Goal: Task Accomplishment & Management: Manage account settings

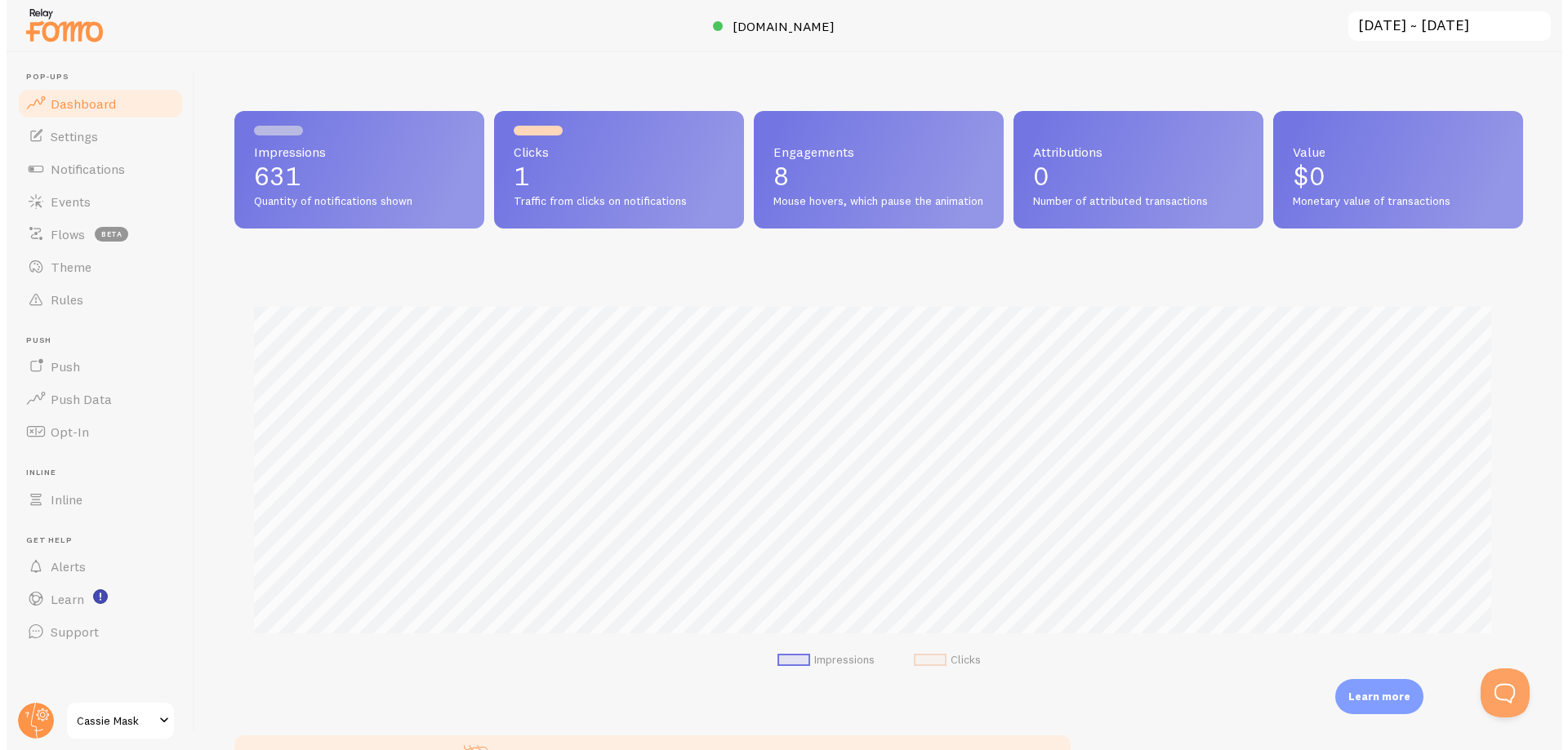
scroll to position [428, 1289]
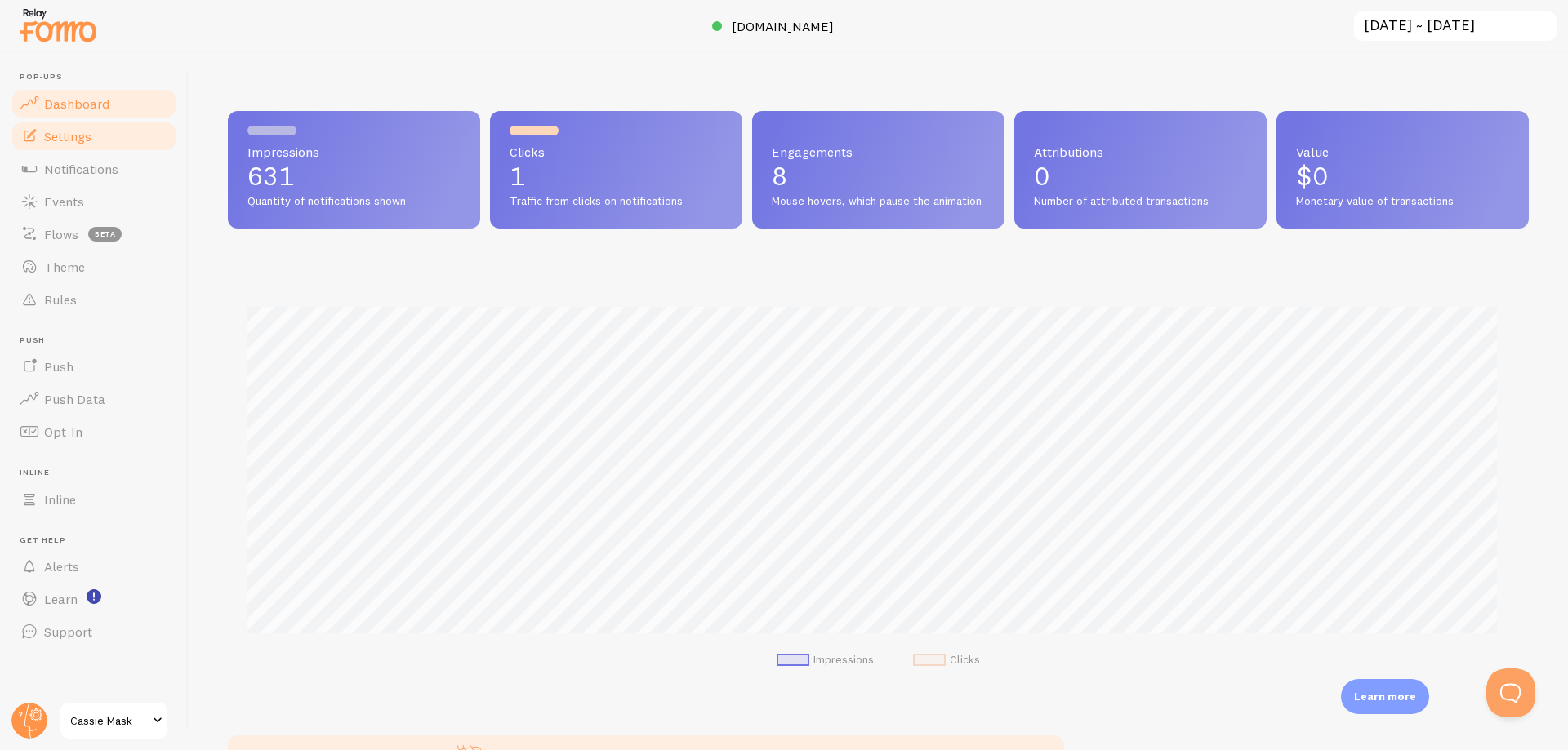
click at [56, 145] on link "Settings" at bounding box center [94, 135] width 169 height 32
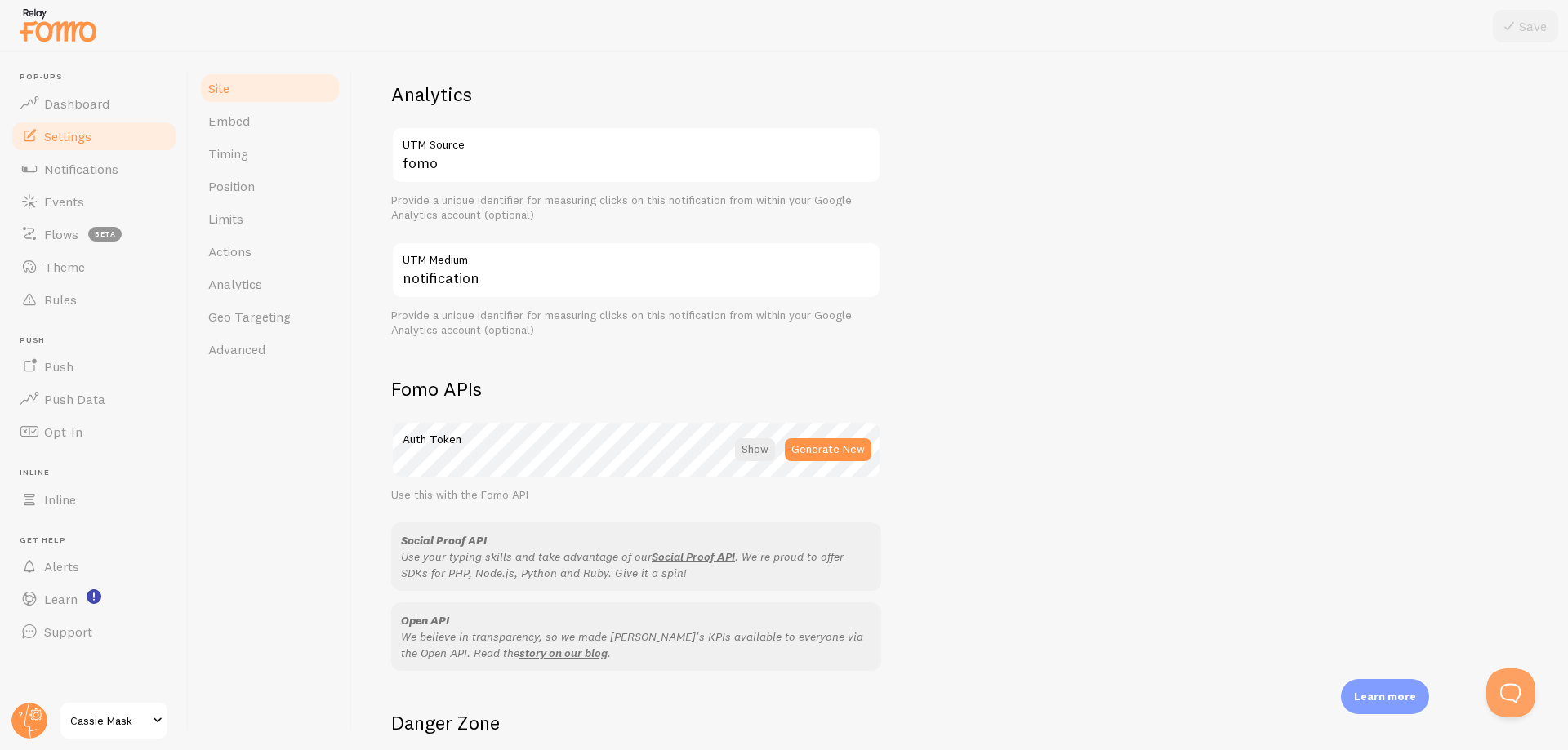
scroll to position [791, 0]
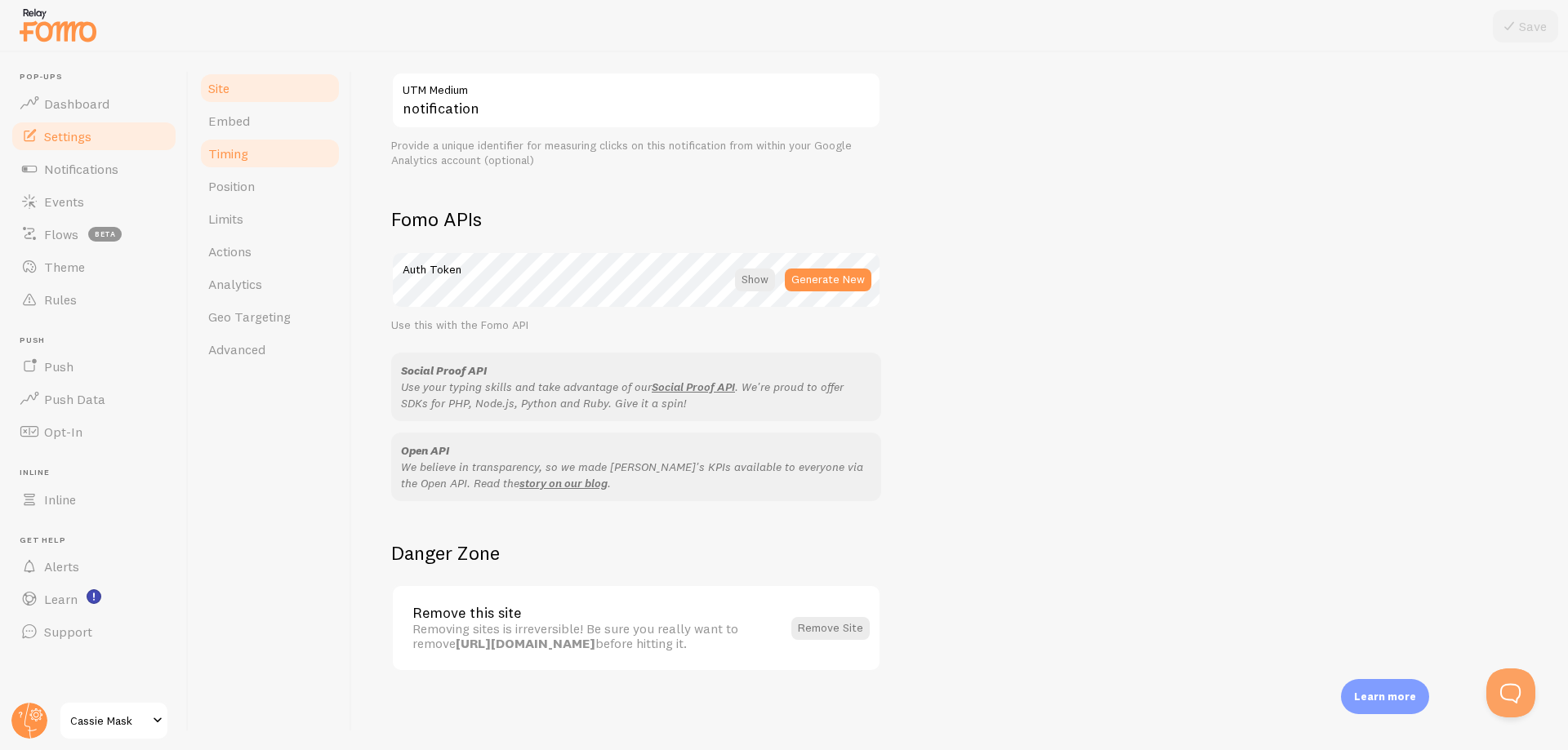
click at [261, 155] on link "Timing" at bounding box center [270, 153] width 143 height 32
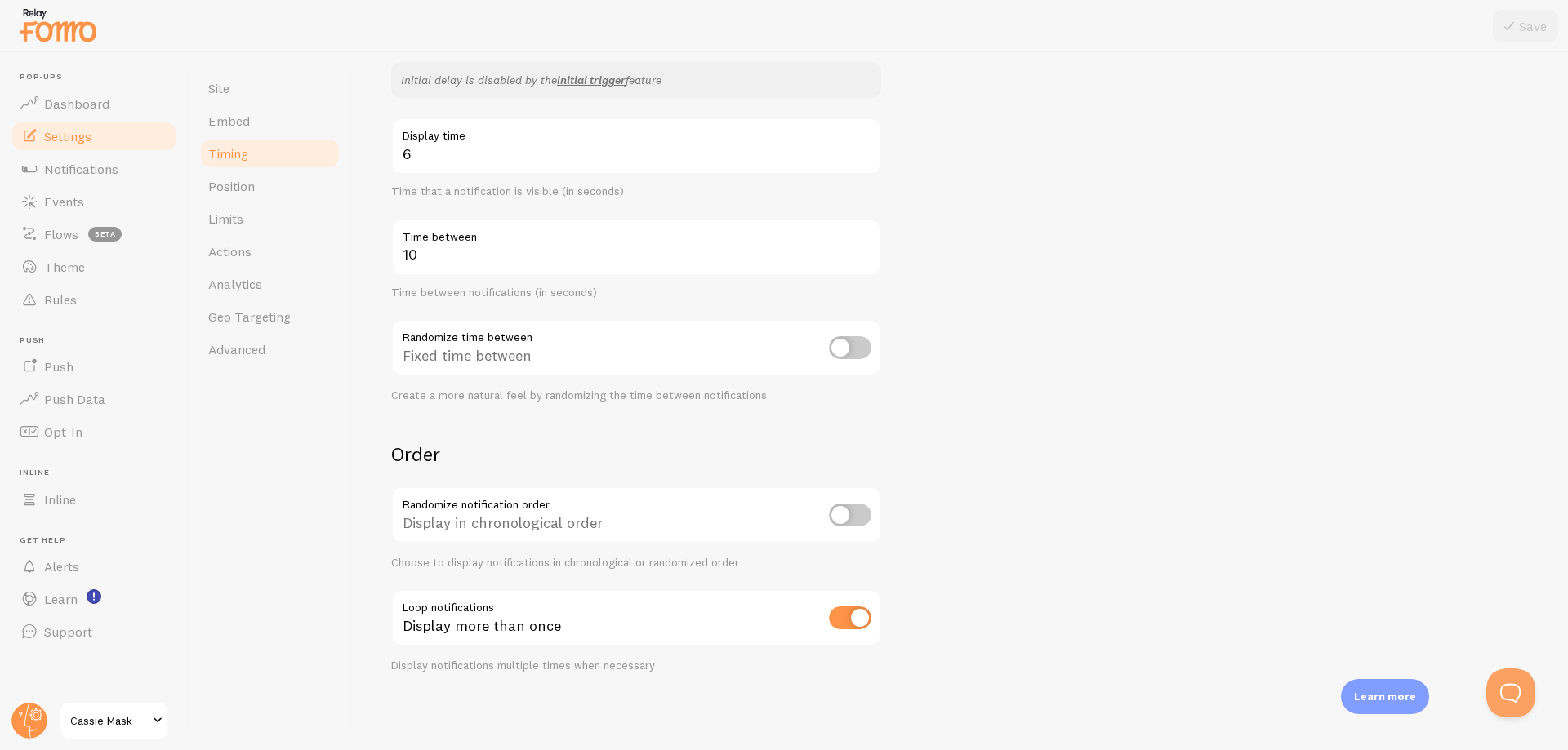
scroll to position [264, 0]
click at [263, 197] on link "Position" at bounding box center [270, 185] width 143 height 32
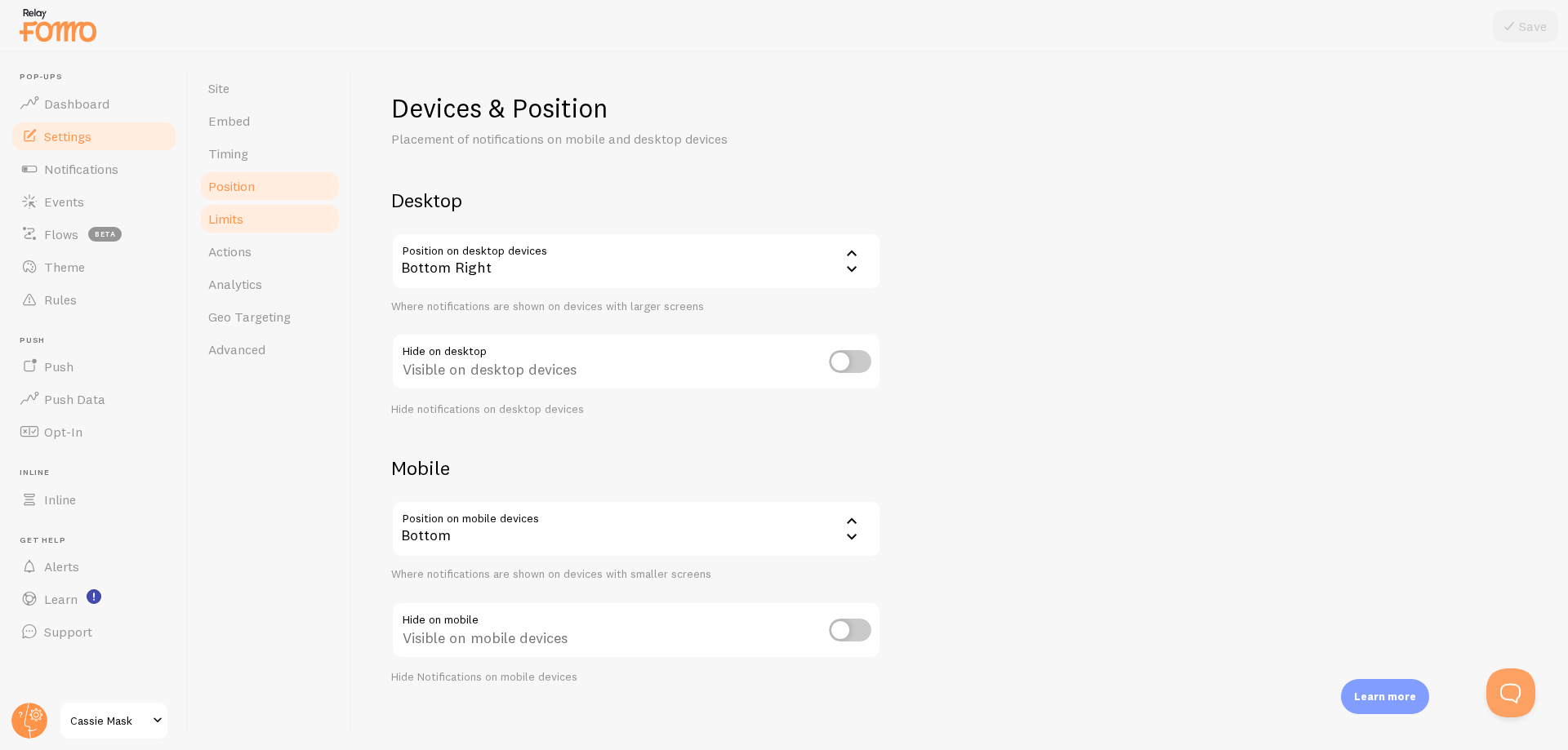
click at [295, 224] on link "Limits" at bounding box center [270, 219] width 143 height 32
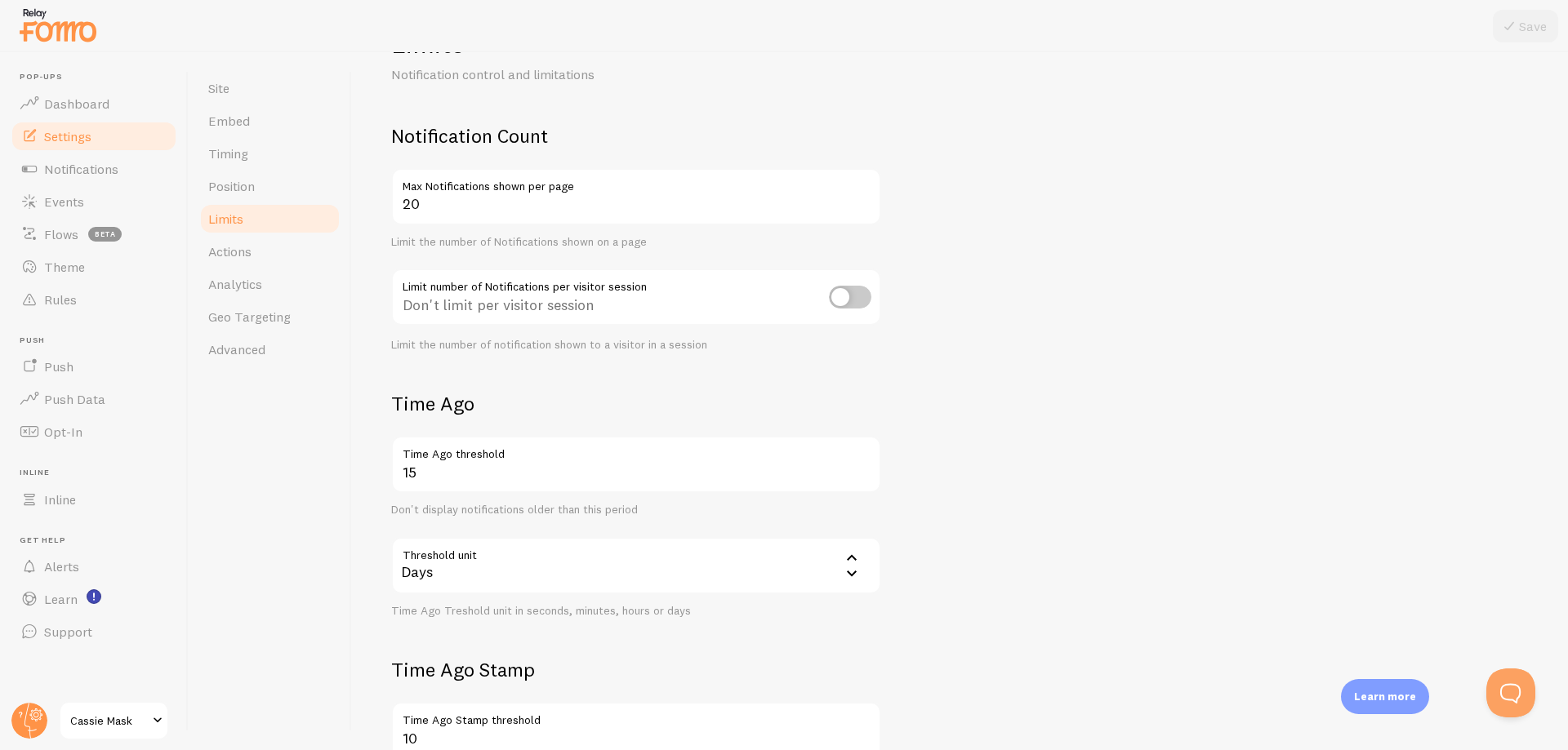
scroll to position [309, 0]
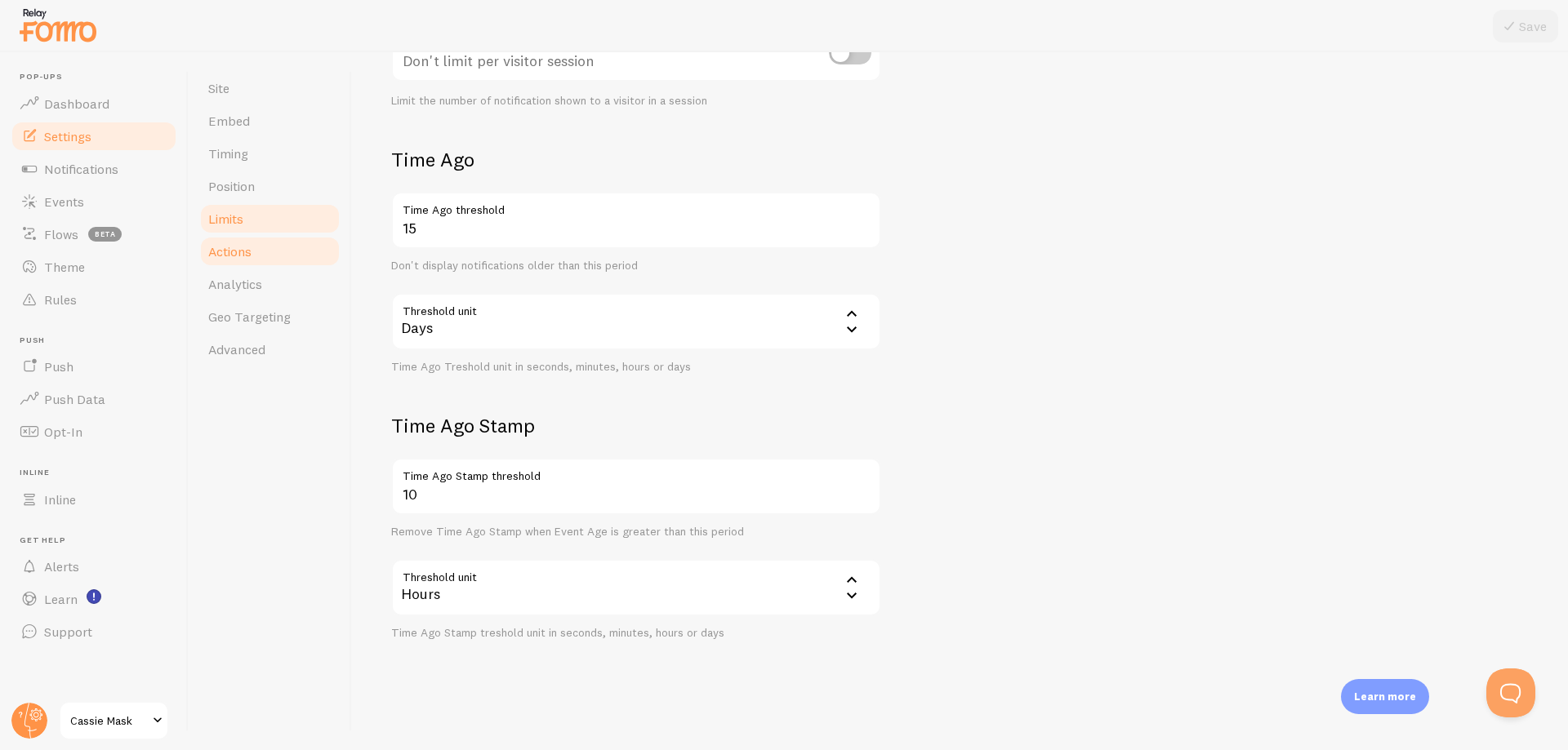
click at [238, 249] on span "Actions" at bounding box center [229, 251] width 43 height 17
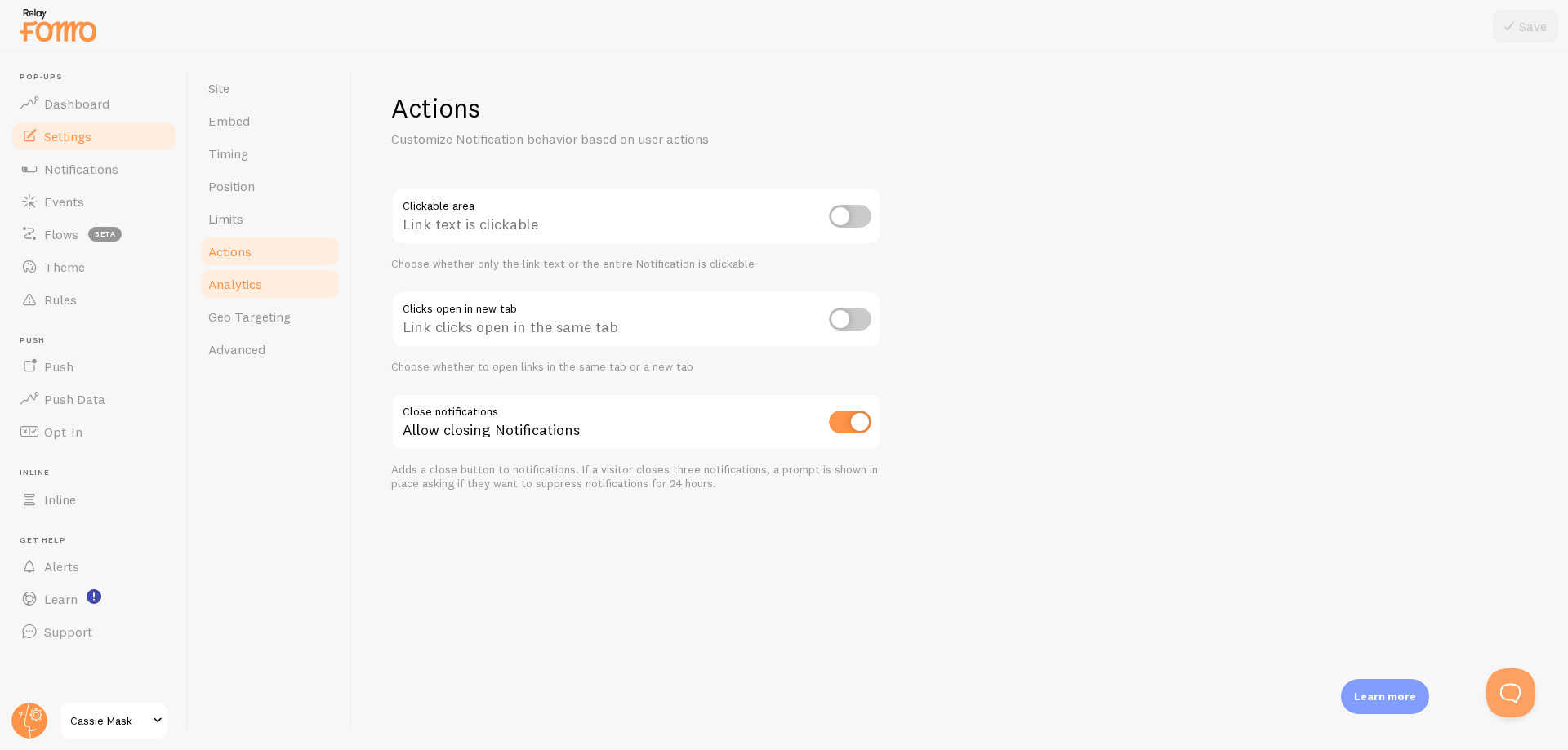
click at [256, 284] on span "Analytics" at bounding box center [234, 283] width 54 height 17
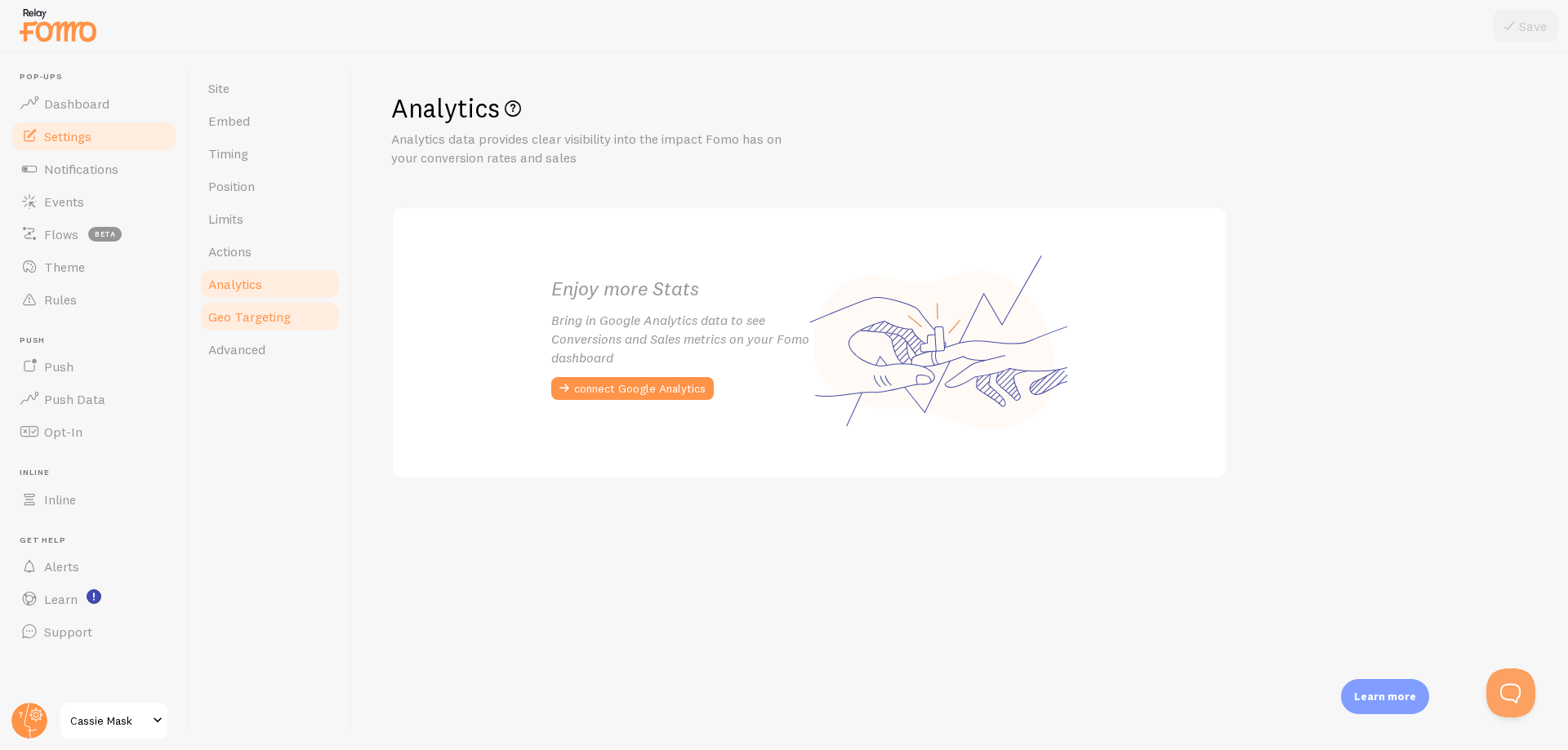
click at [269, 315] on span "Geo Targeting" at bounding box center [249, 317] width 82 height 17
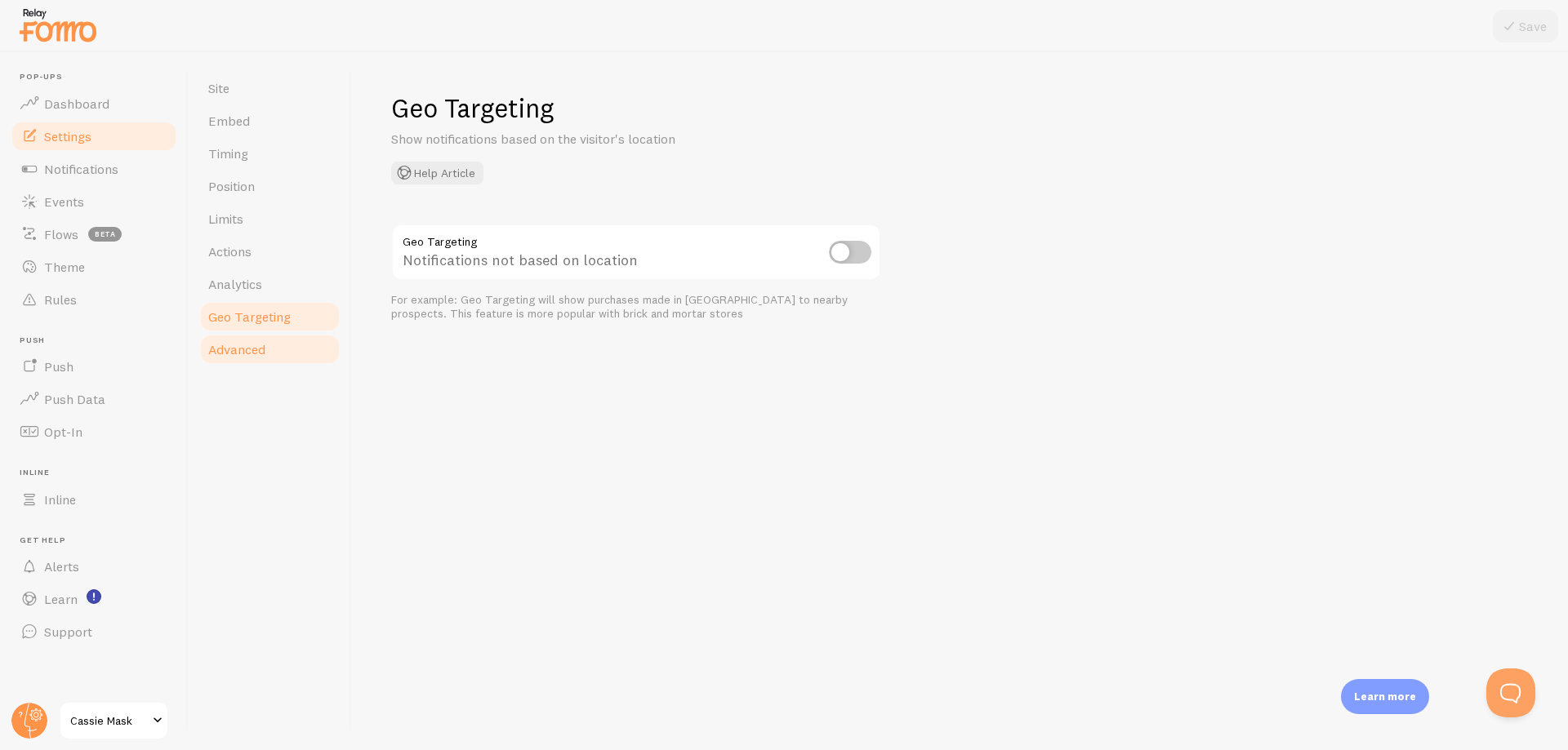
click at [280, 350] on link "Advanced" at bounding box center [270, 349] width 143 height 32
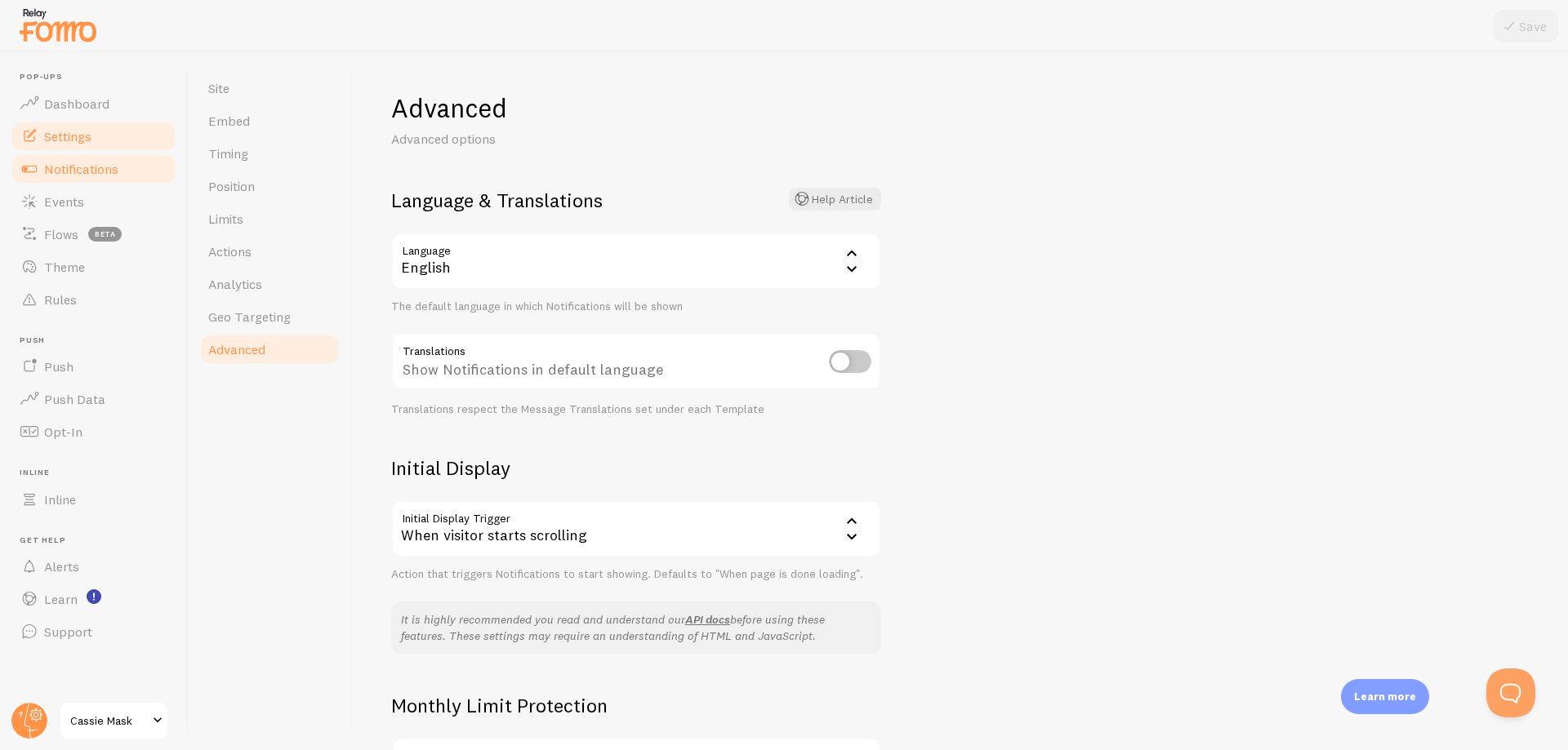
click at [90, 180] on link "Notifications" at bounding box center [94, 169] width 169 height 32
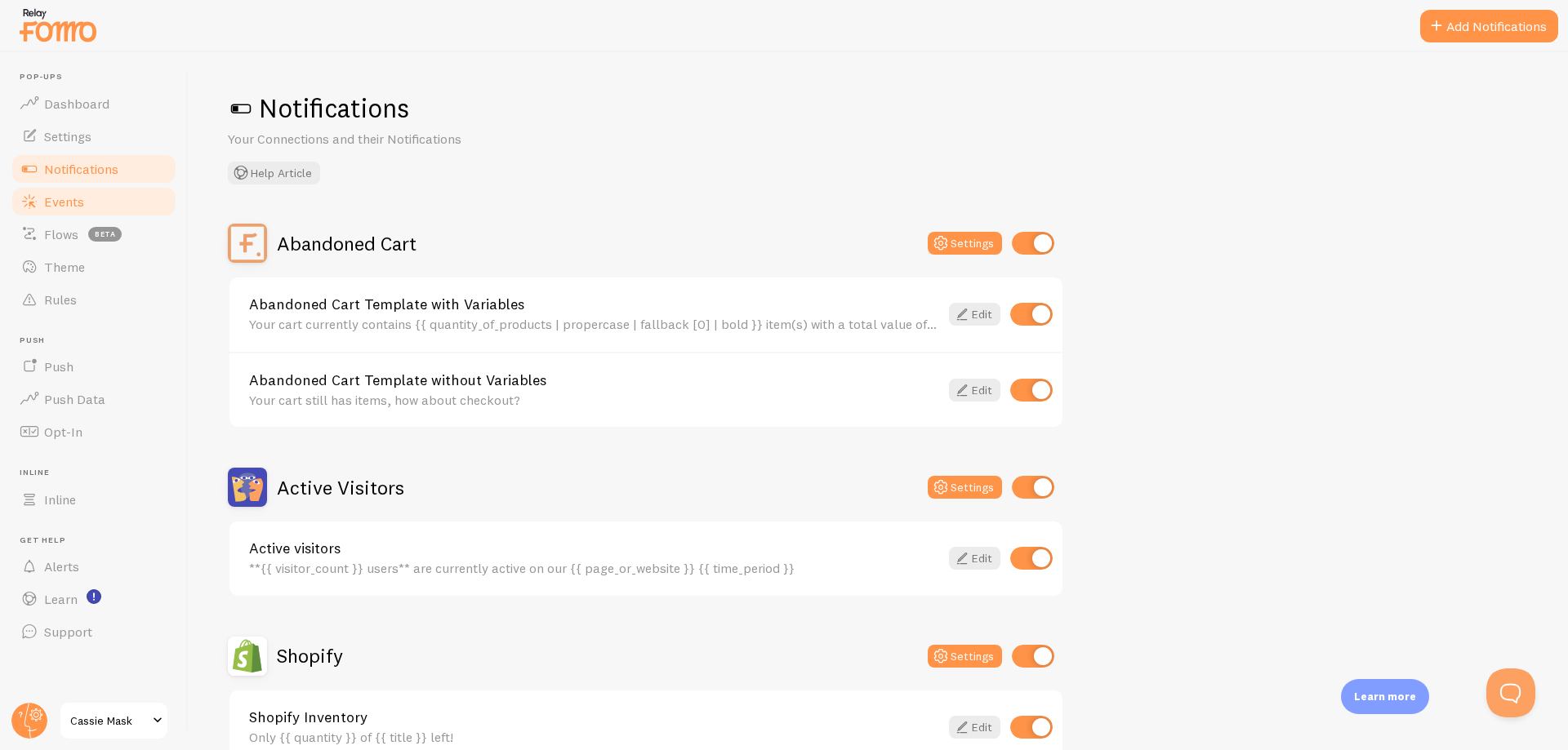
click at [96, 208] on link "Events" at bounding box center [94, 201] width 169 height 32
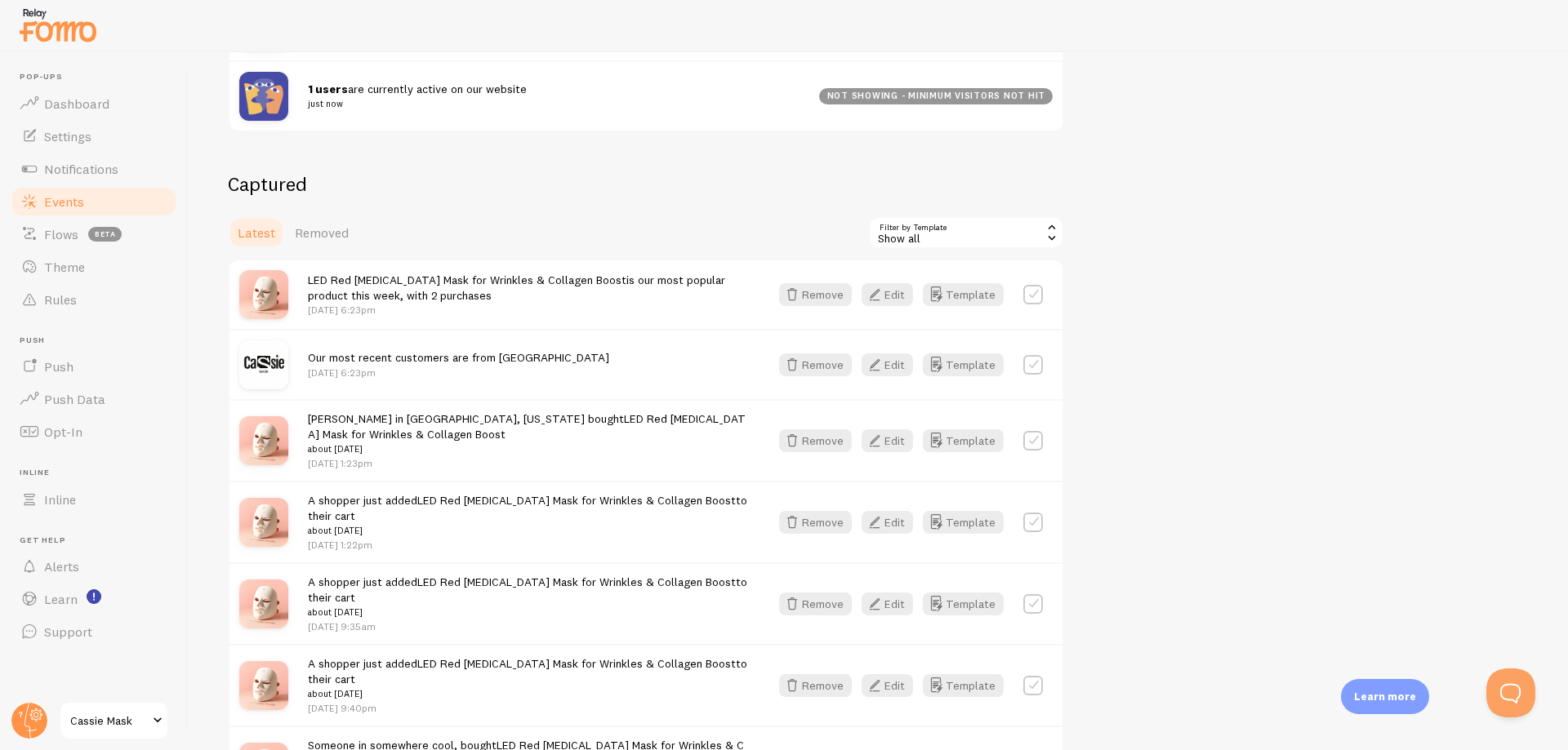
scroll to position [271, 0]
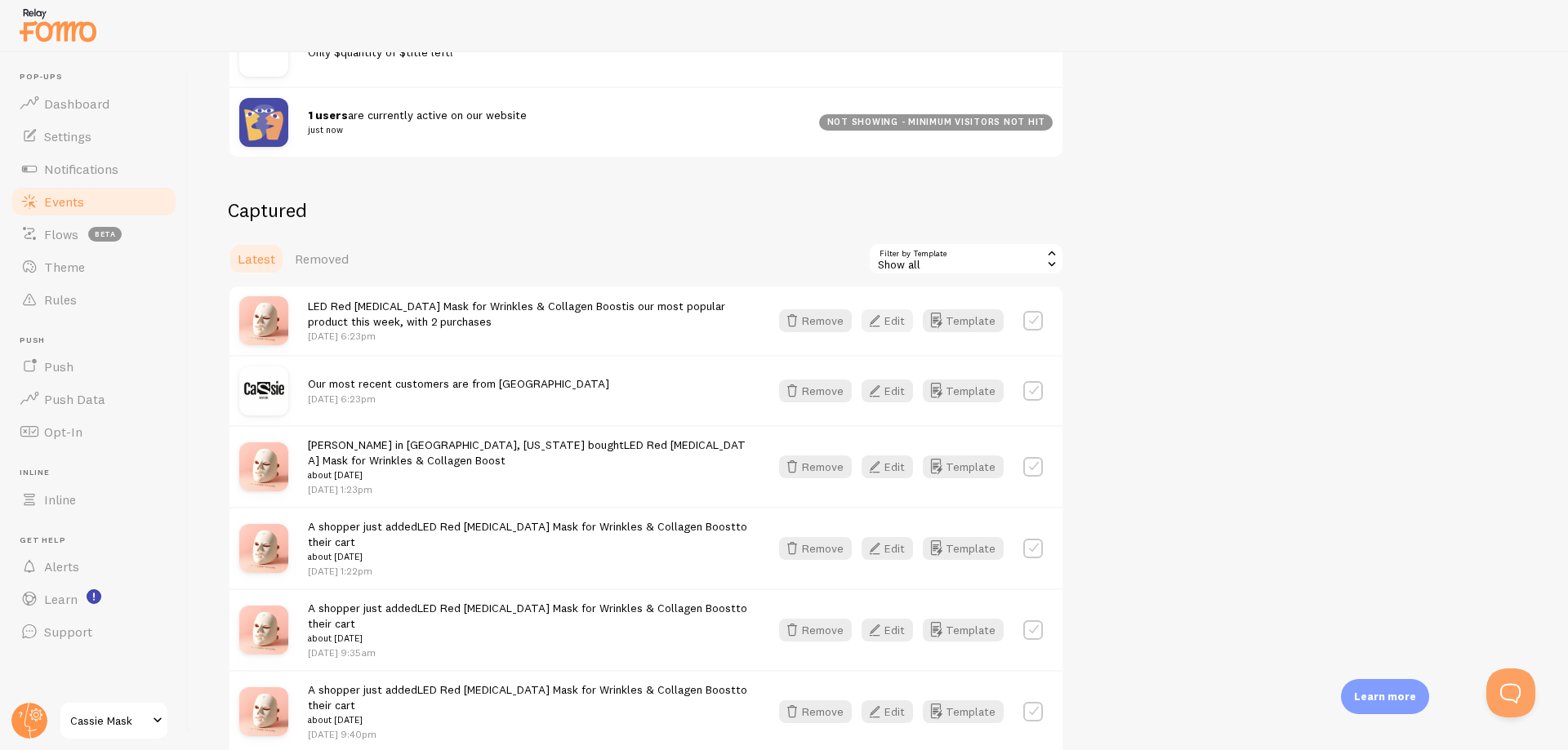
click at [895, 318] on button "Edit" at bounding box center [887, 321] width 51 height 23
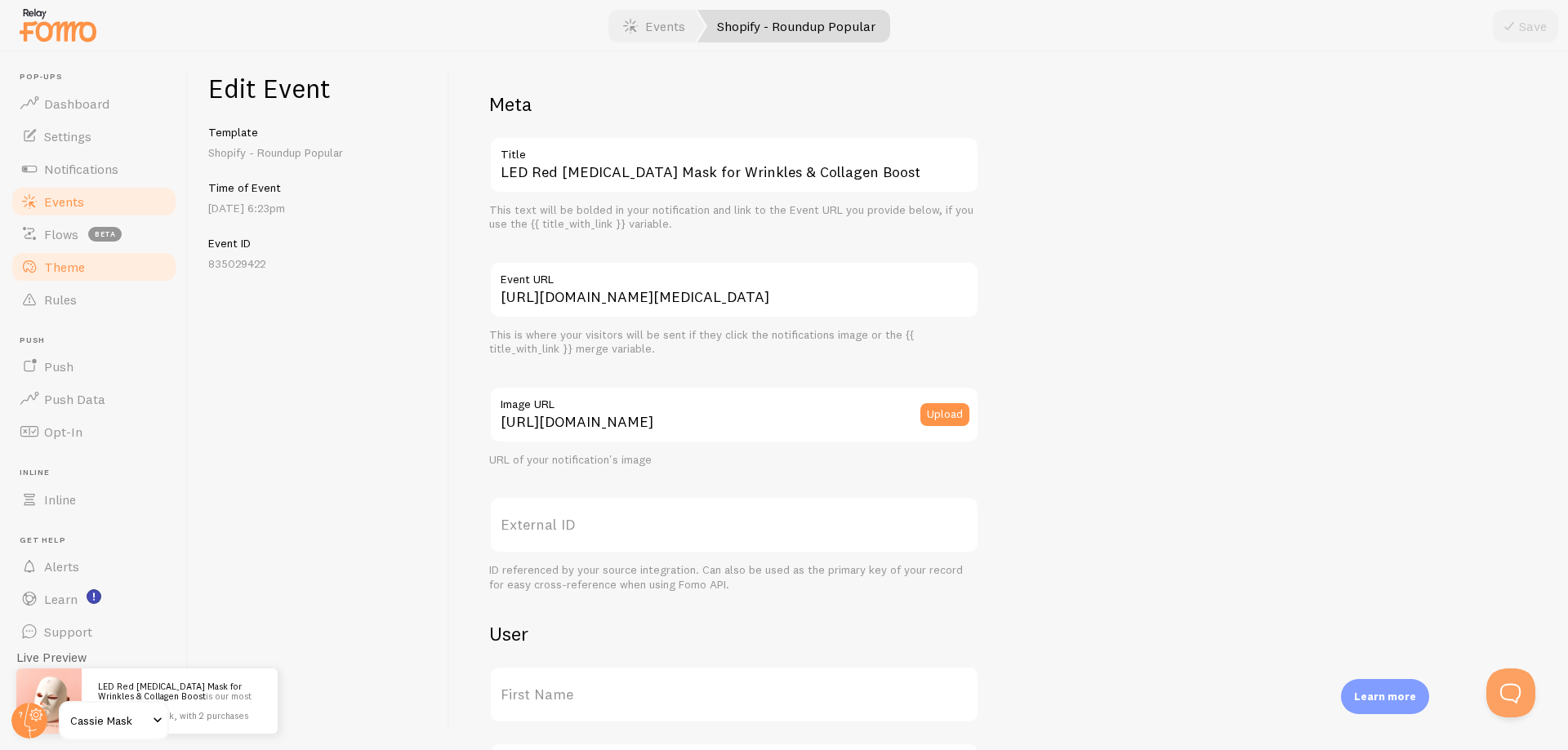
click at [116, 265] on link "Theme" at bounding box center [94, 267] width 169 height 32
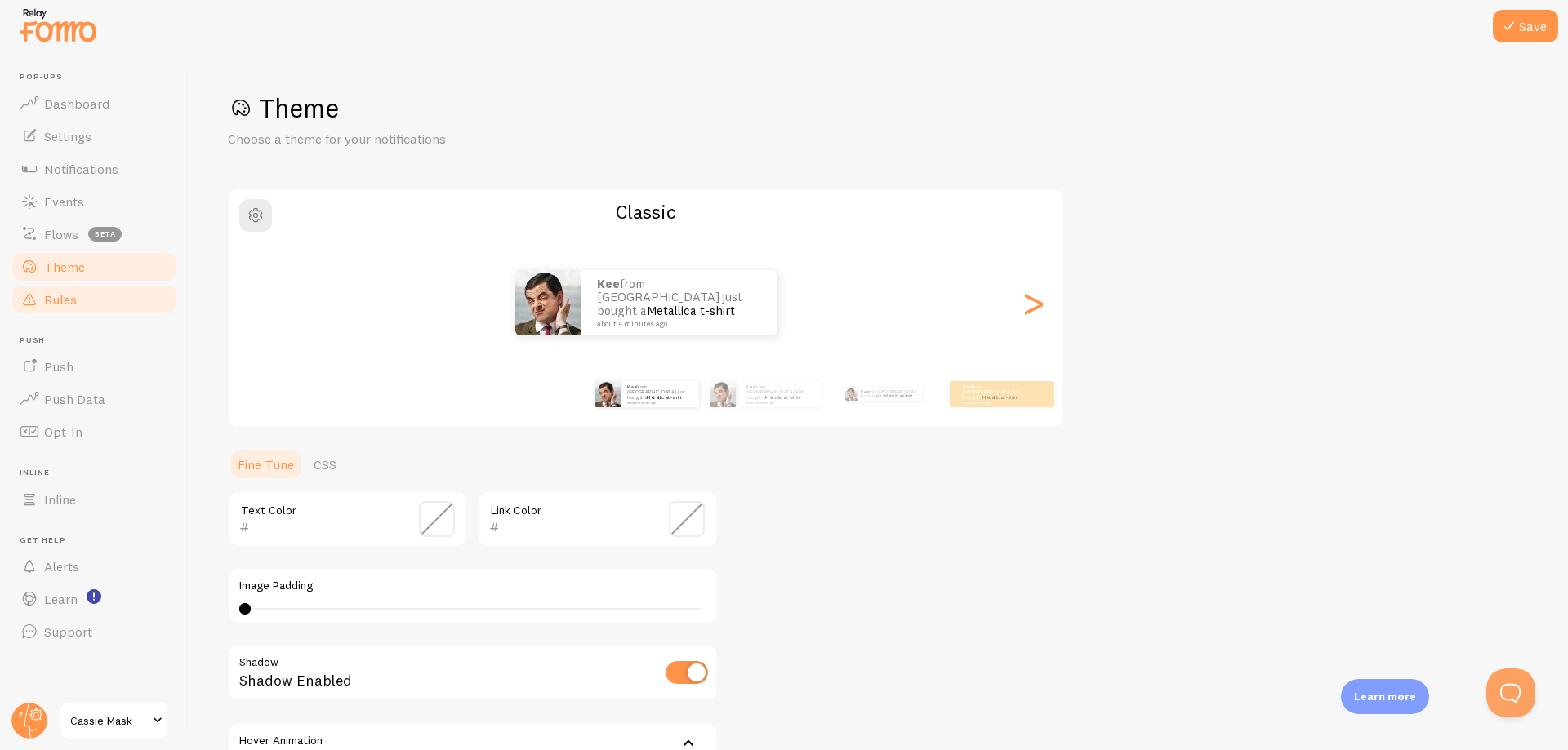
click at [110, 286] on link "Rules" at bounding box center [94, 299] width 169 height 32
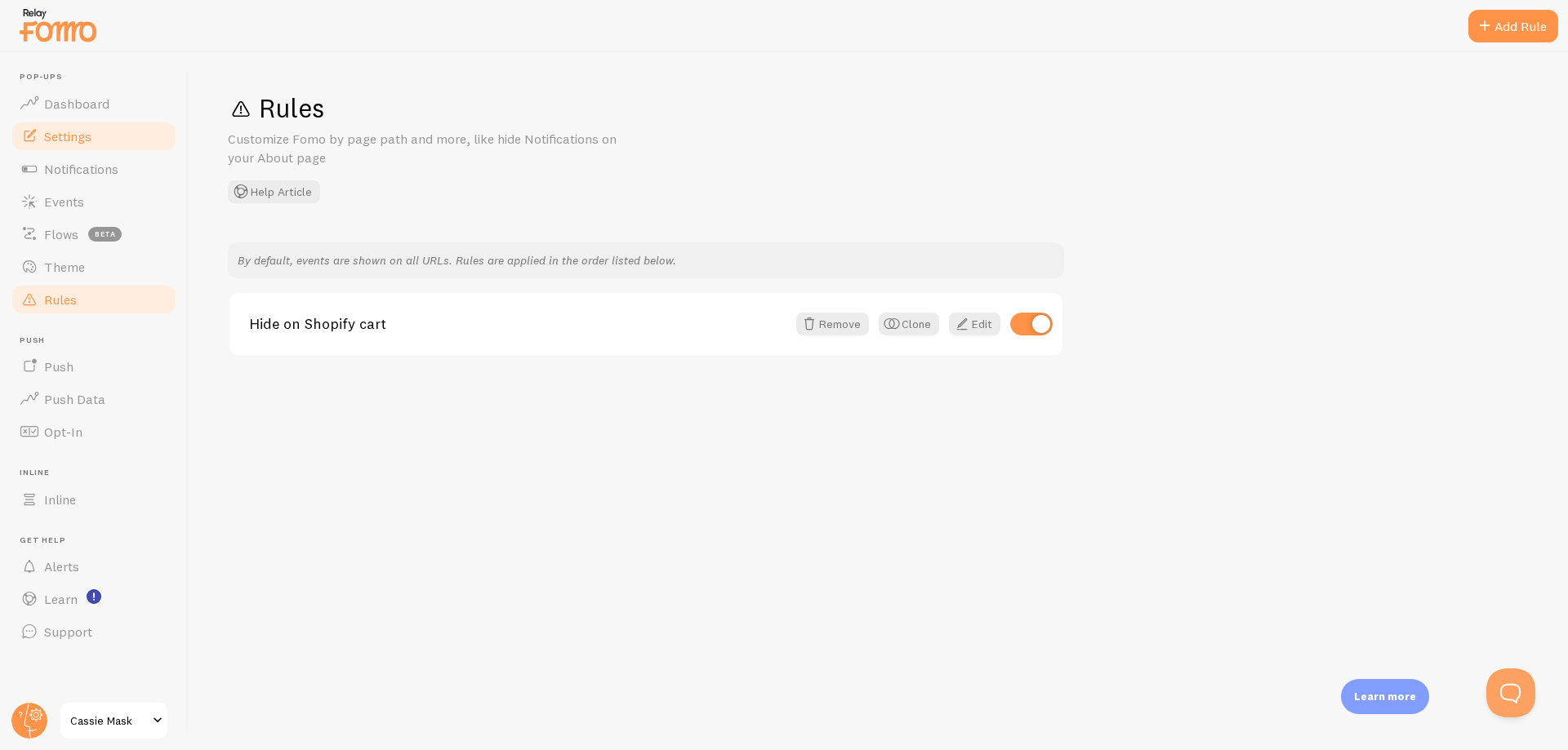
click at [119, 138] on link "Settings" at bounding box center [94, 135] width 169 height 32
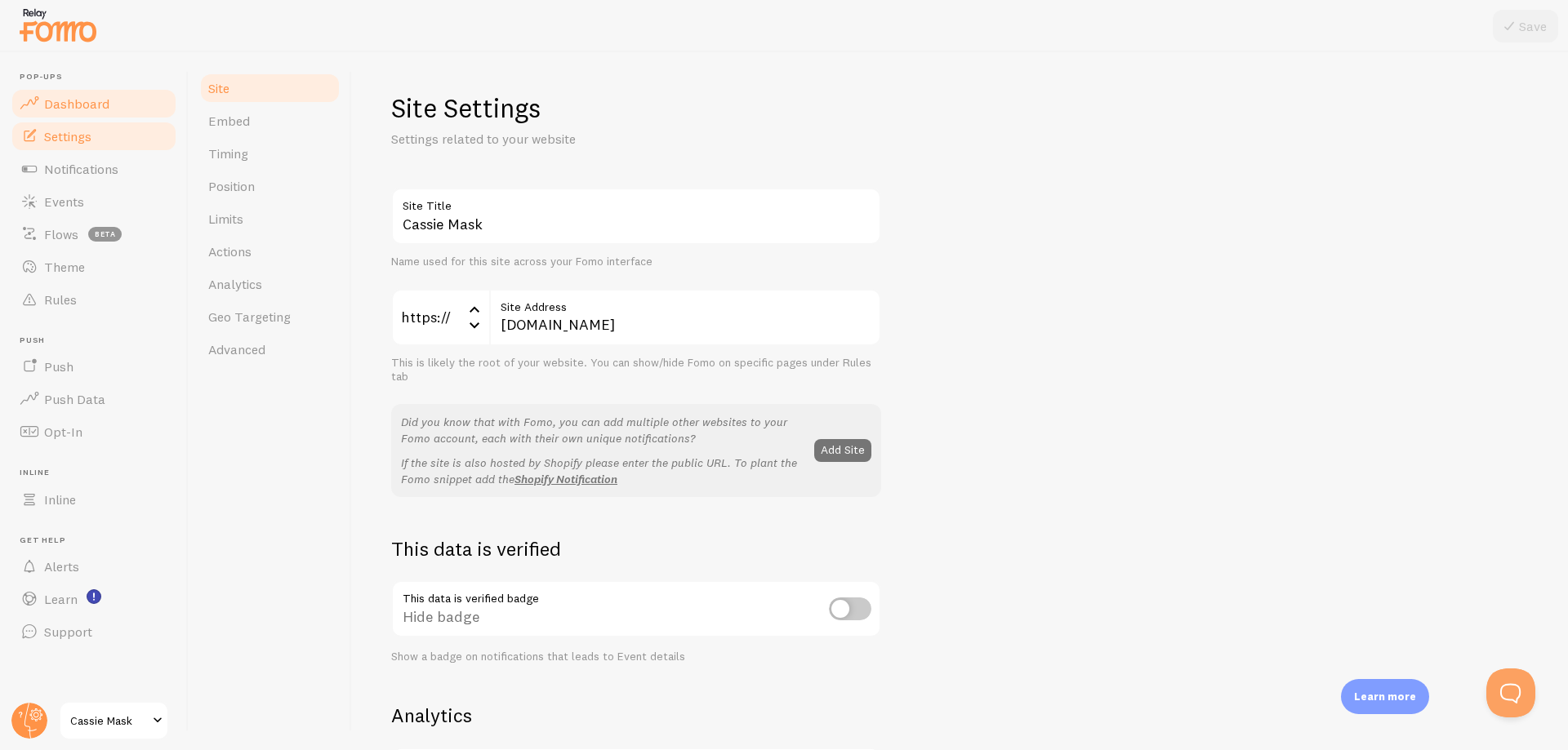
click at [130, 105] on link "Dashboard" at bounding box center [94, 103] width 169 height 32
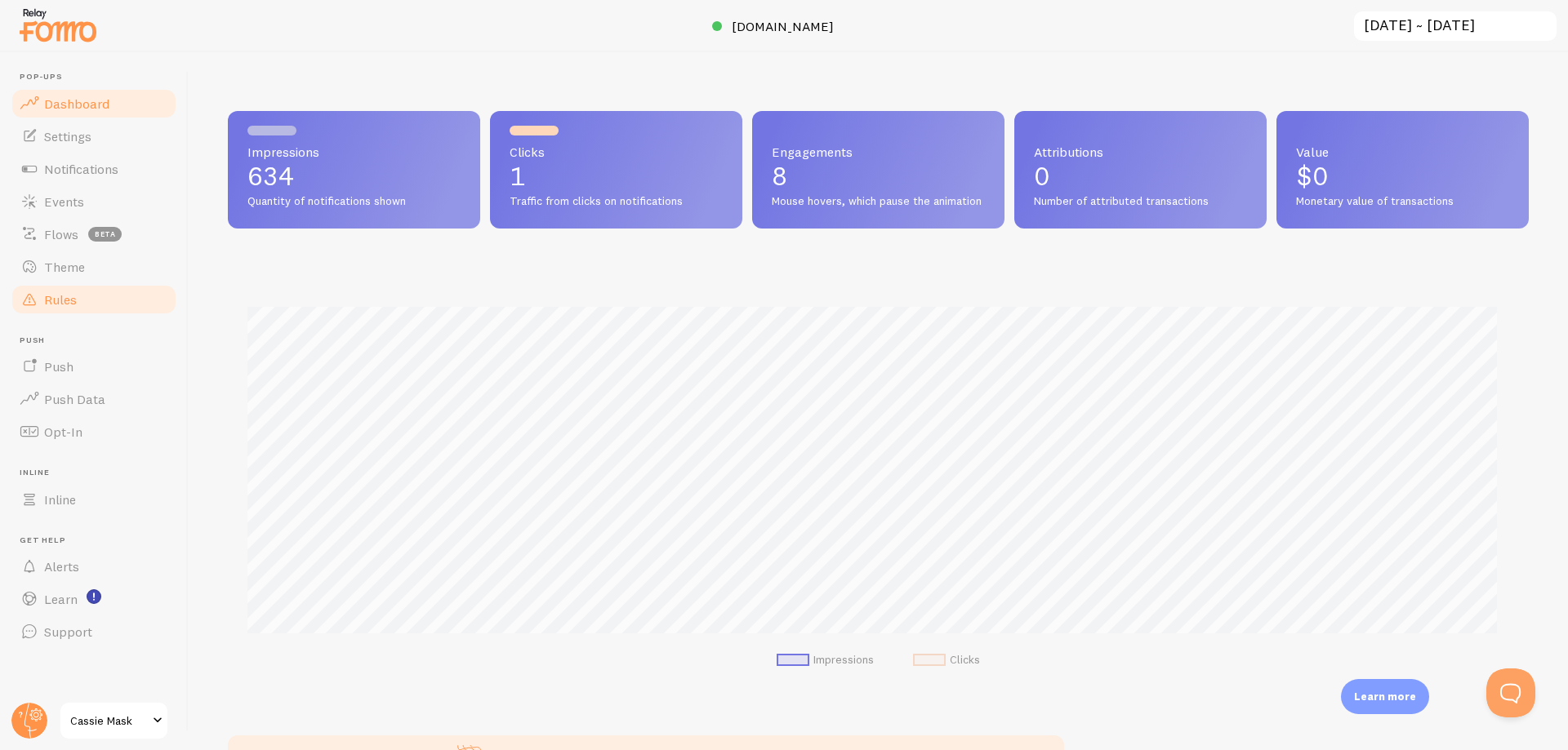
scroll to position [428, 1289]
click at [158, 720] on span at bounding box center [158, 721] width 20 height 20
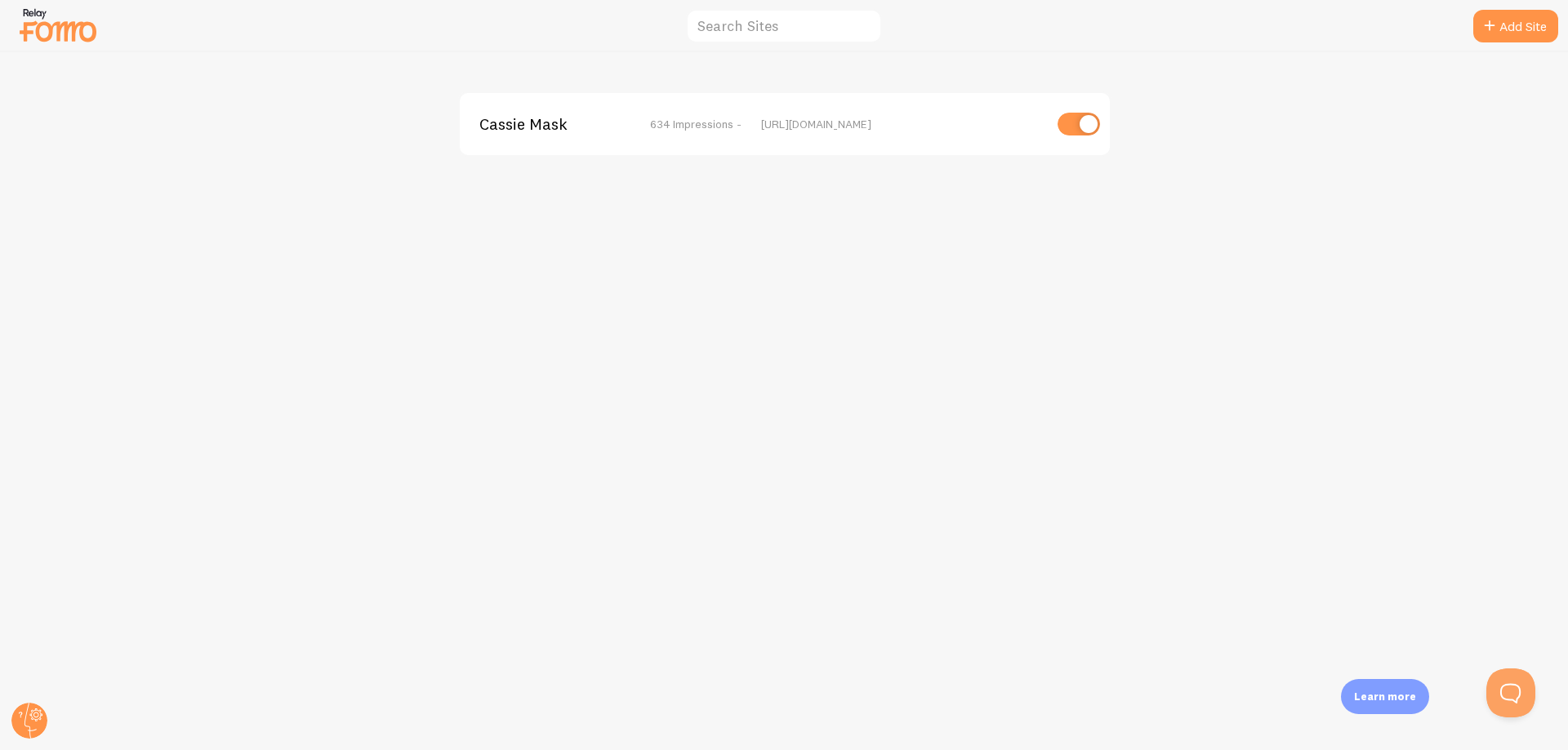
click at [744, 4] on div at bounding box center [784, 25] width 1568 height 52
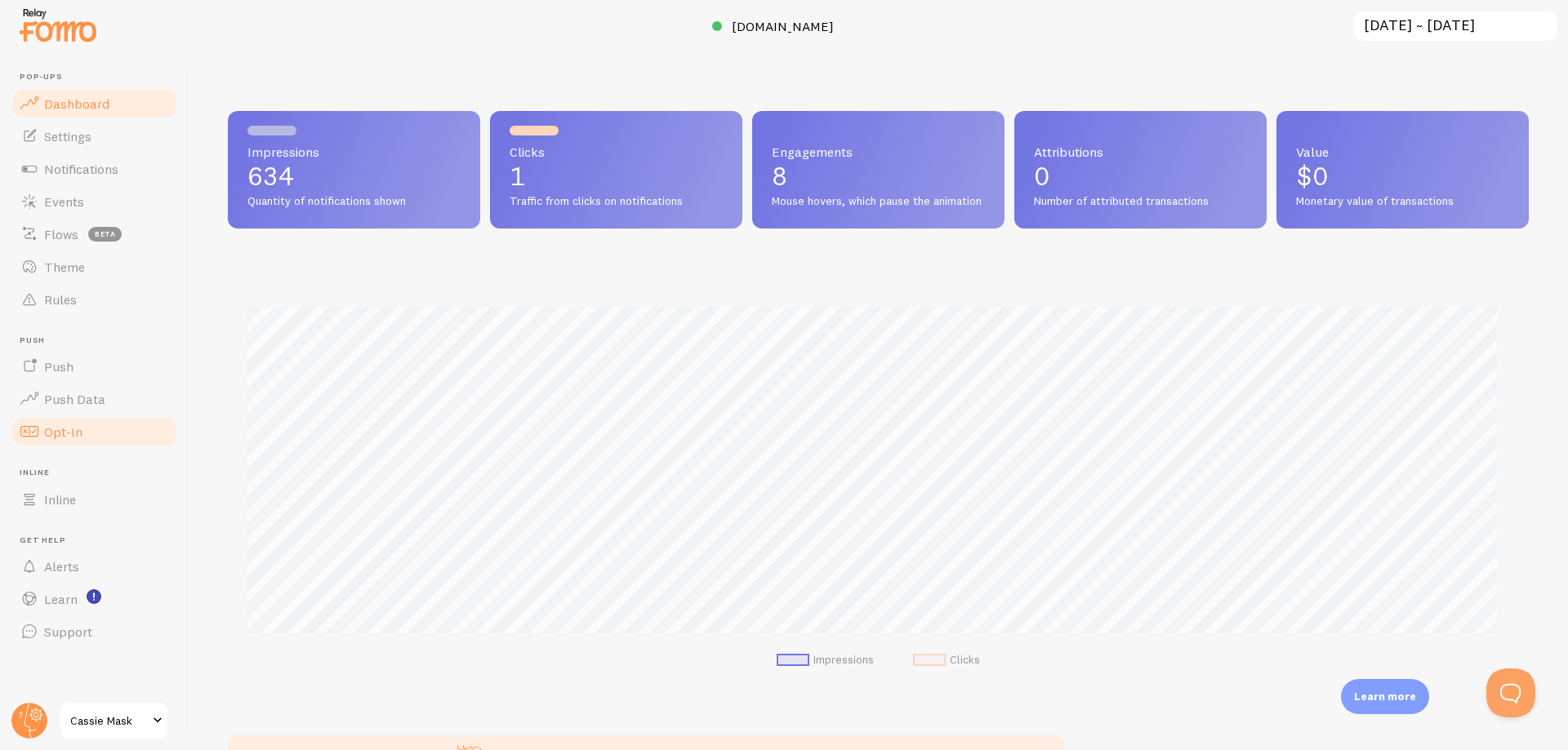
scroll to position [428, 1289]
click at [104, 127] on link "Settings" at bounding box center [94, 135] width 169 height 32
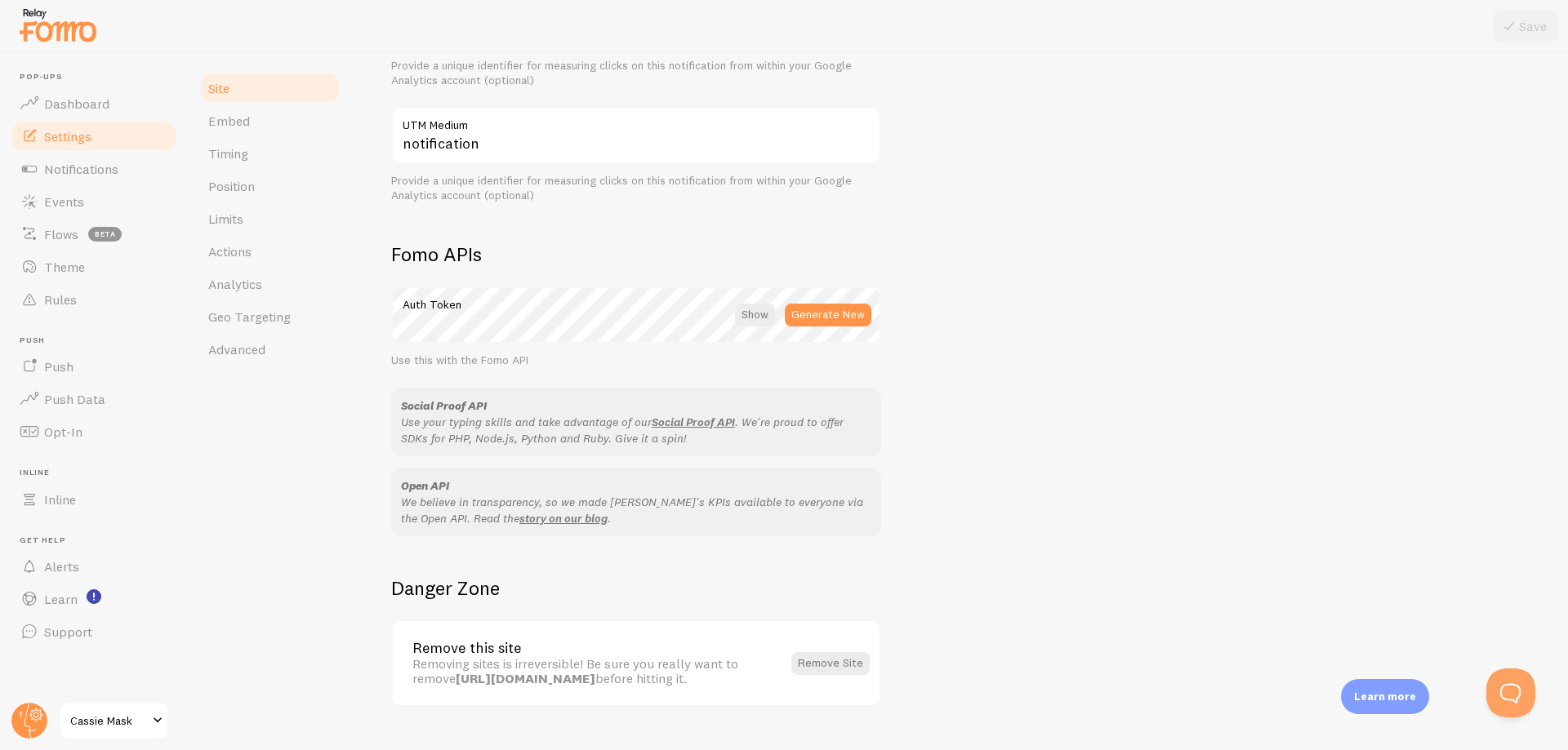
scroll to position [791, 0]
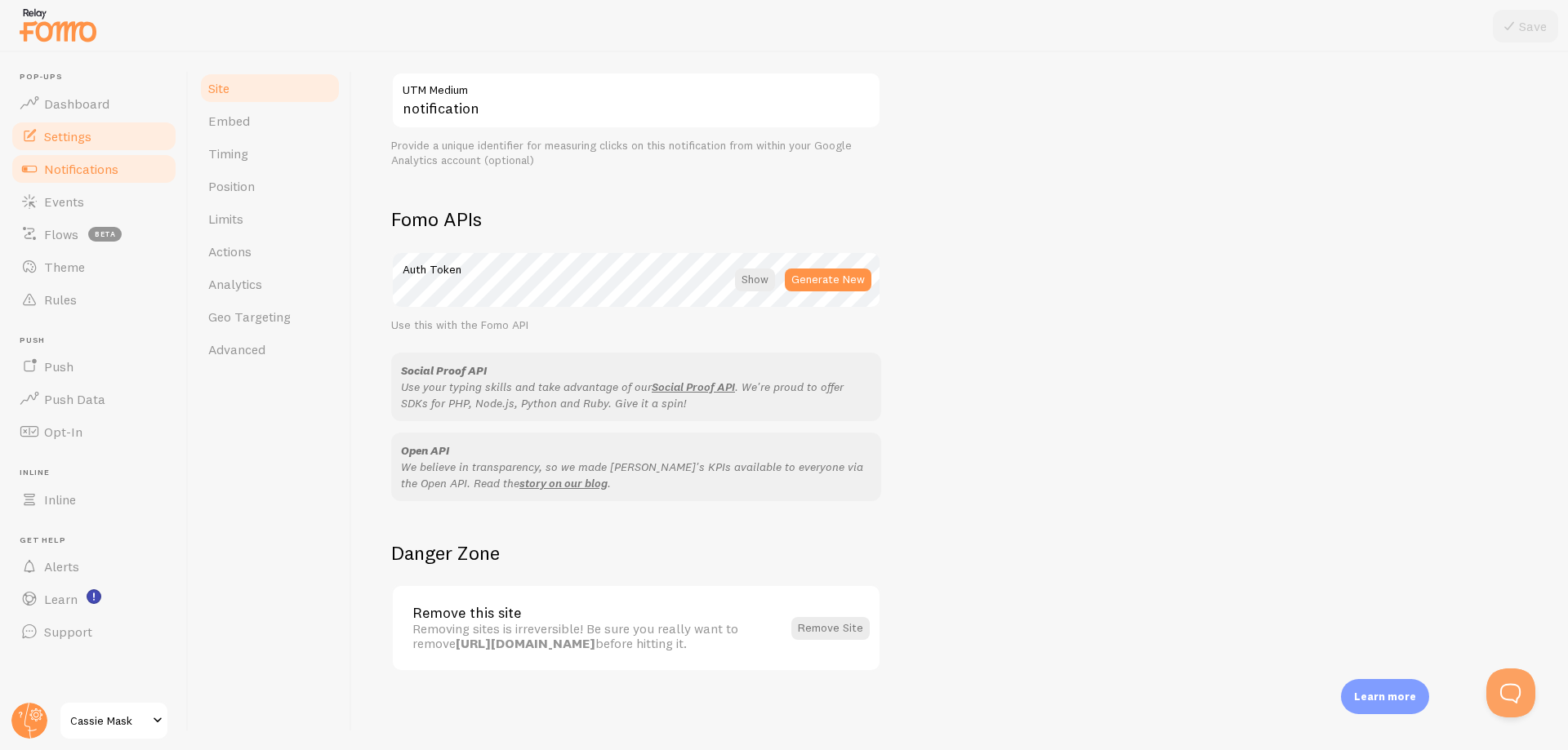
click at [110, 159] on link "Notifications" at bounding box center [94, 169] width 169 height 32
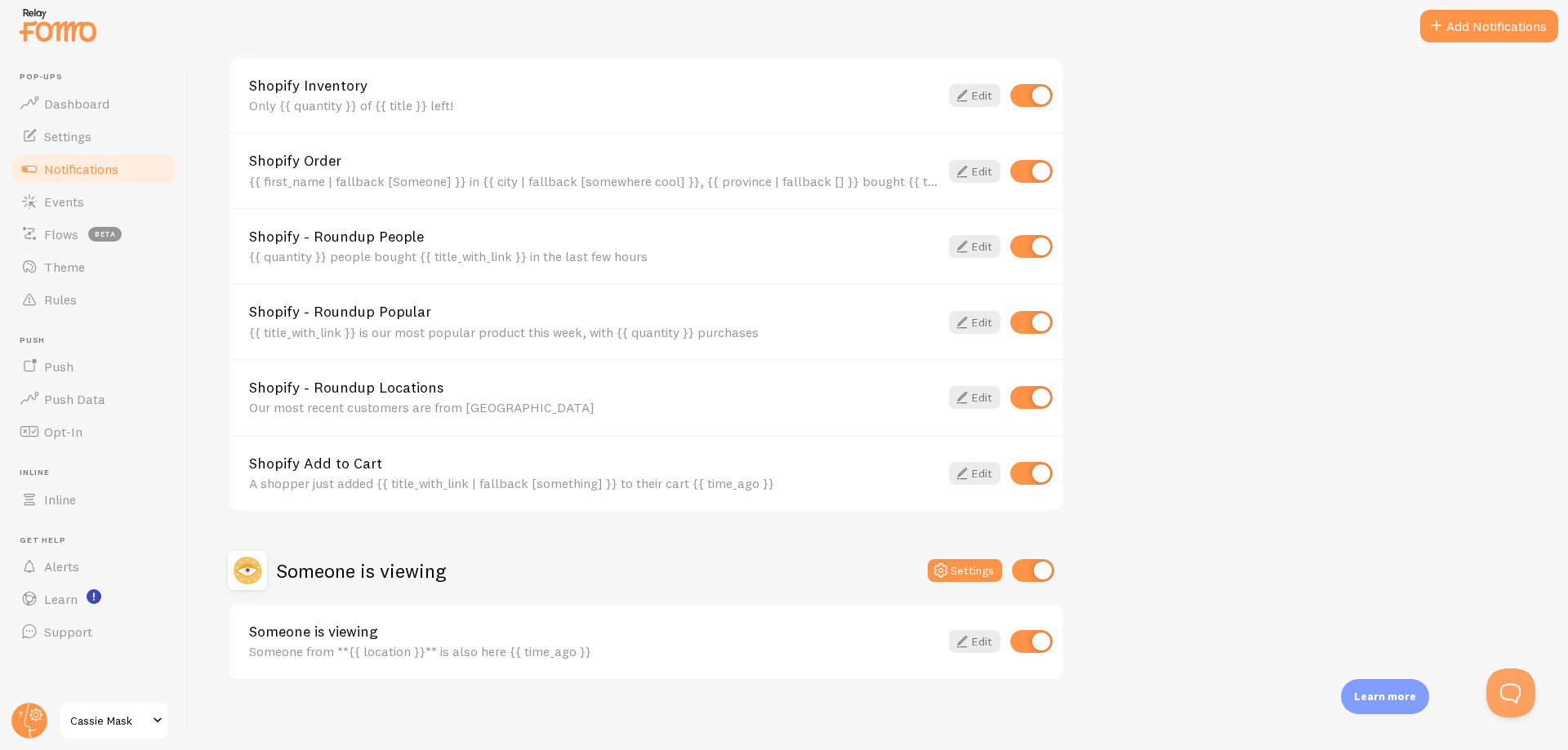
scroll to position [641, 0]
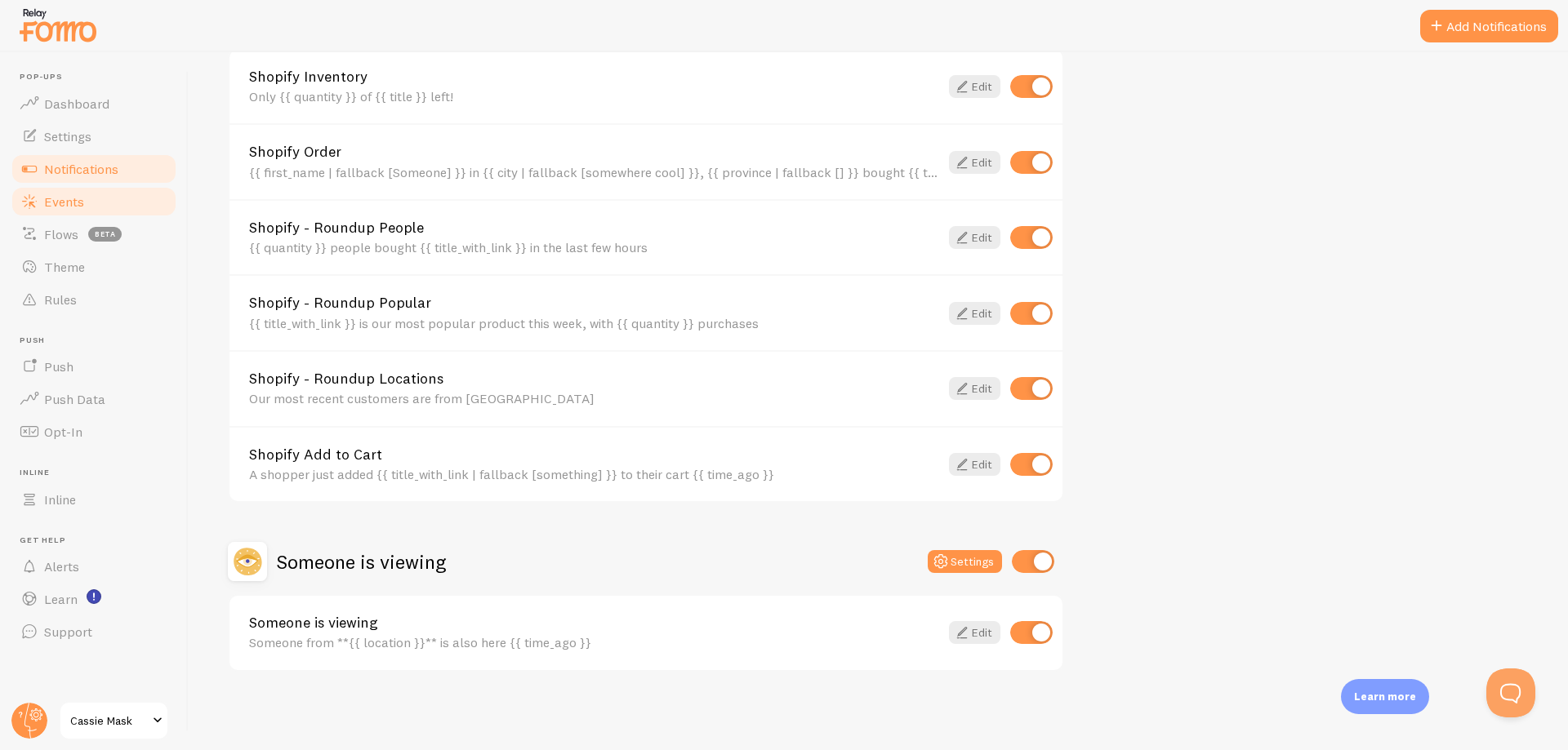
click at [71, 205] on span "Events" at bounding box center [64, 201] width 40 height 17
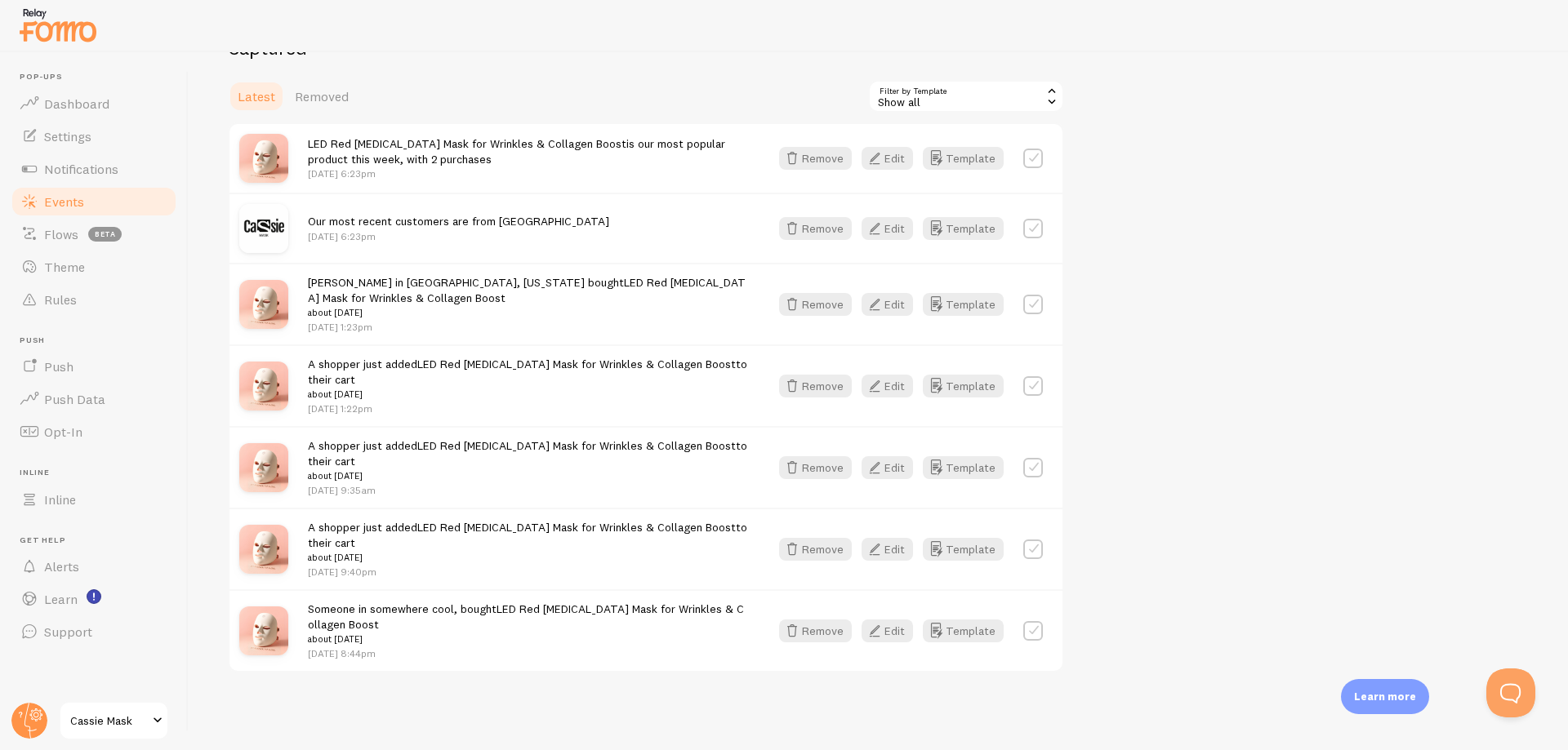
scroll to position [434, 0]
click at [961, 471] on button "Template" at bounding box center [963, 467] width 80 height 23
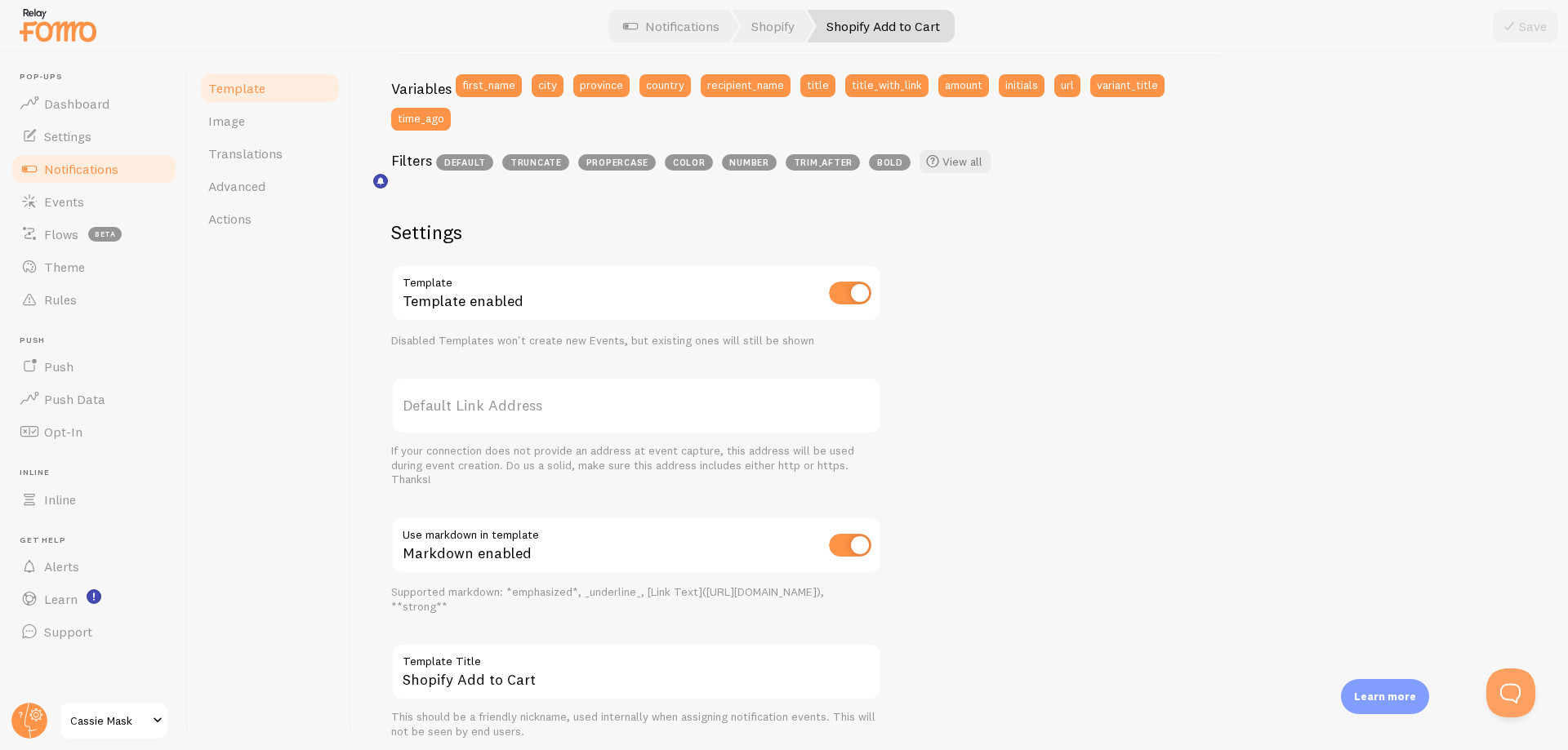
scroll to position [502, 0]
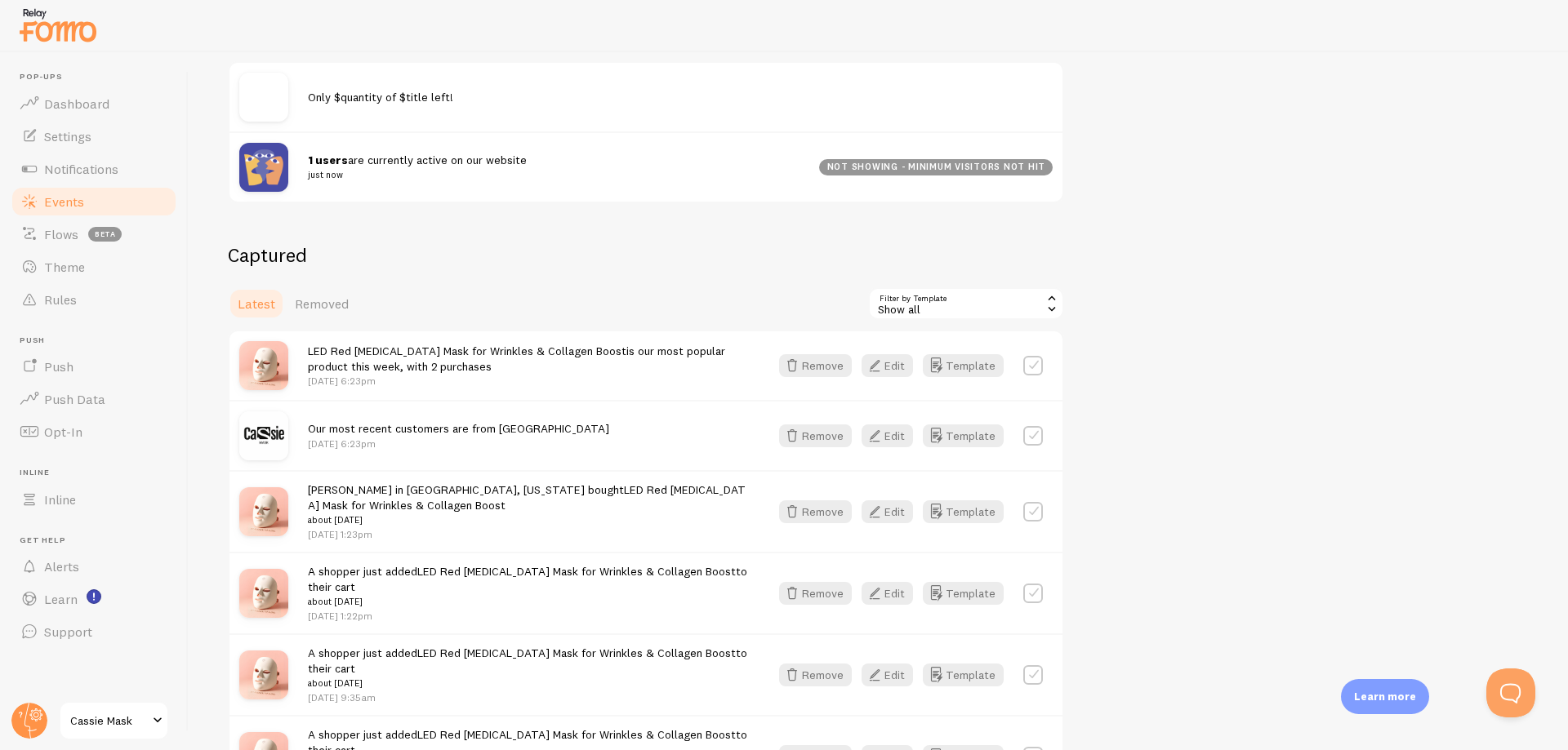
scroll to position [245, 0]
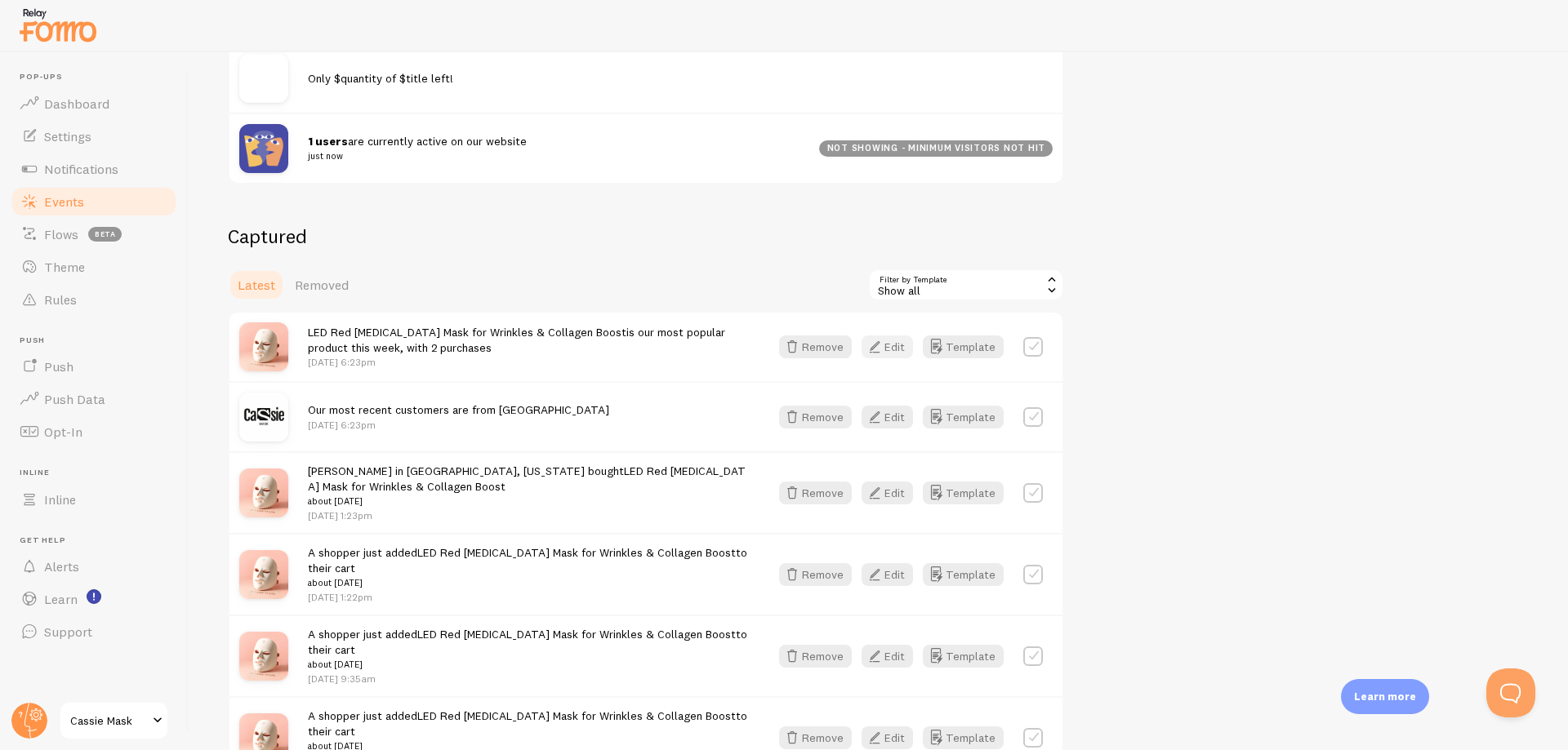
click at [893, 344] on button "Edit" at bounding box center [887, 346] width 51 height 23
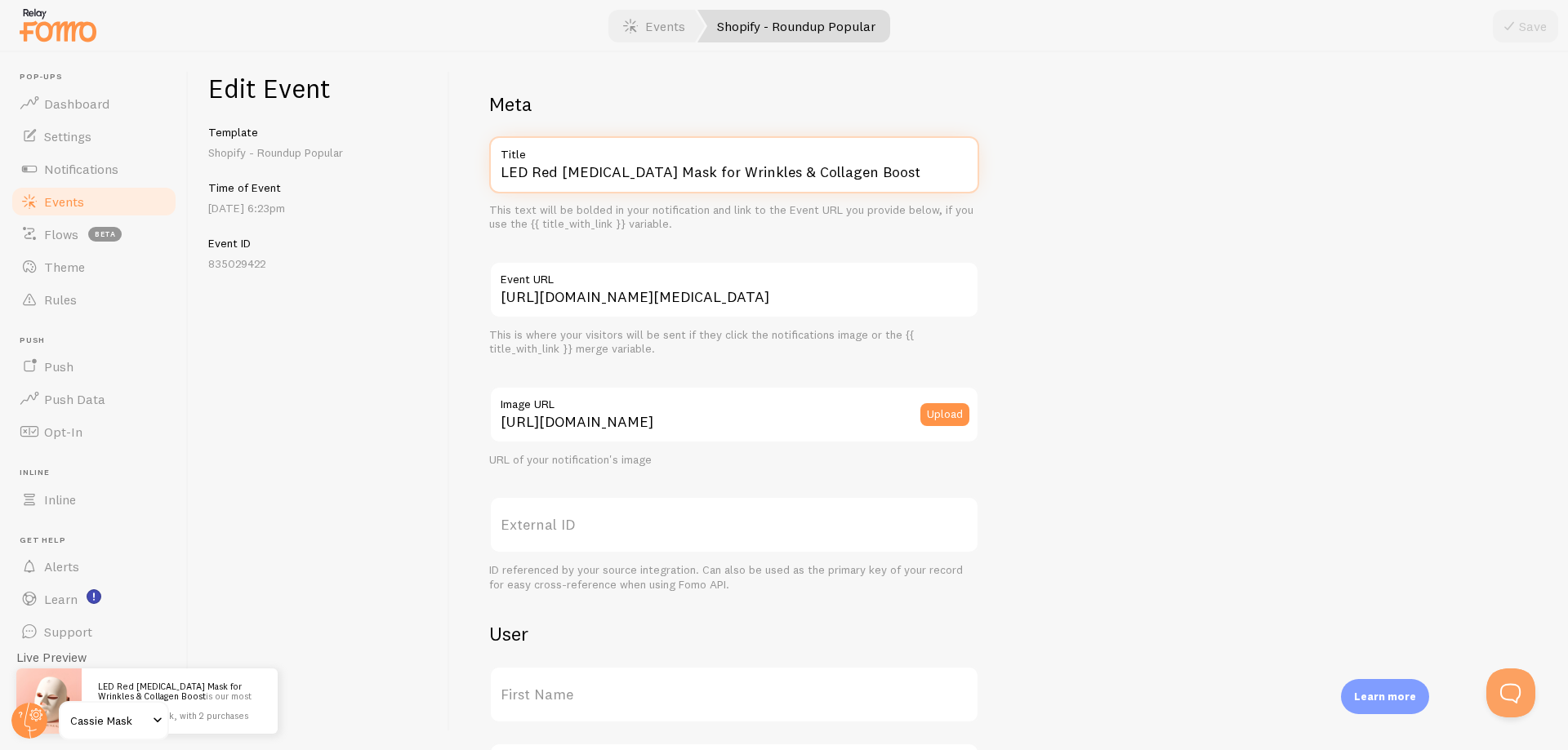
click at [661, 172] on input "LED Red [MEDICAL_DATA] Mask for Wrinkles & Collagen Boost" at bounding box center [734, 165] width 490 height 57
click at [101, 275] on link "Theme" at bounding box center [94, 267] width 169 height 32
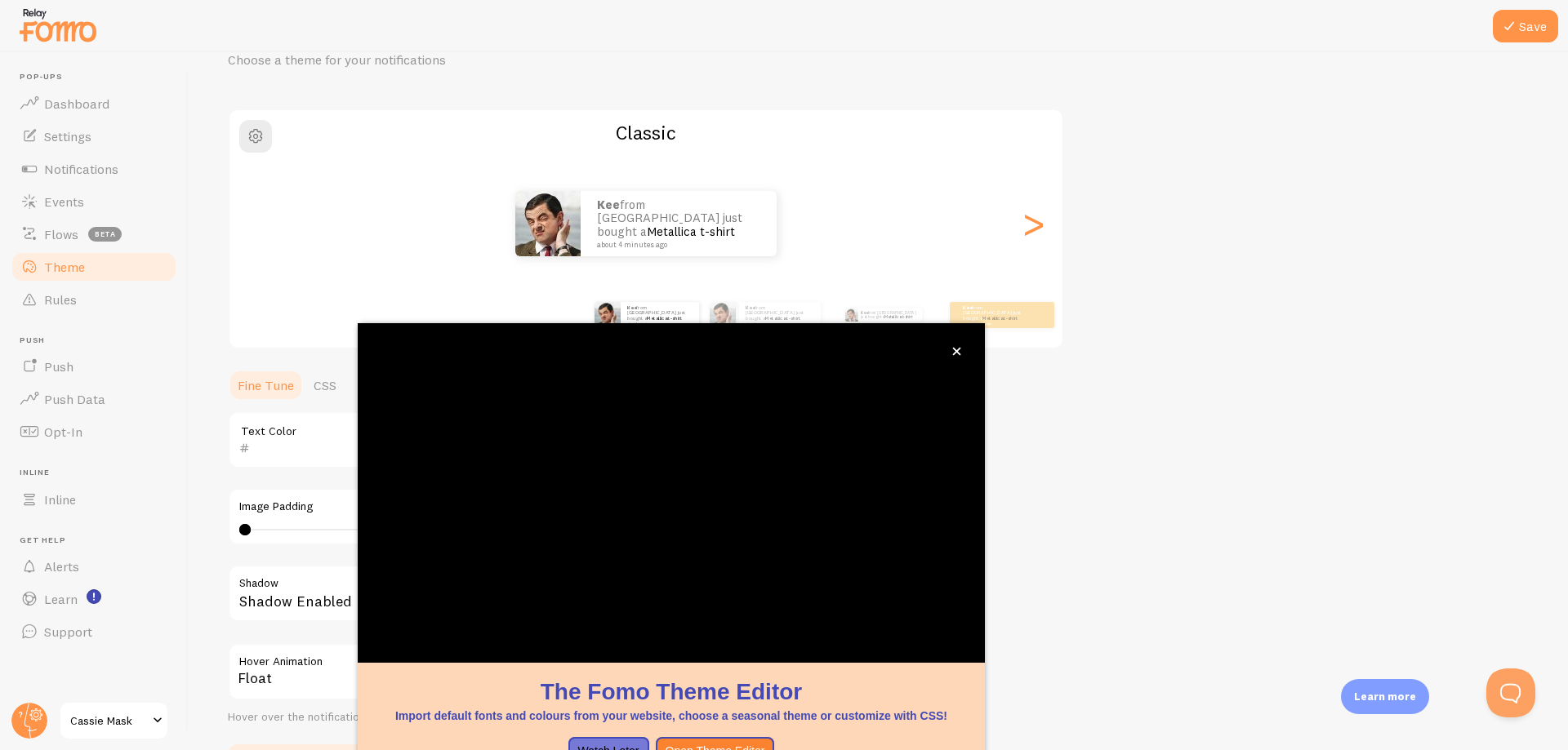
scroll to position [194, 0]
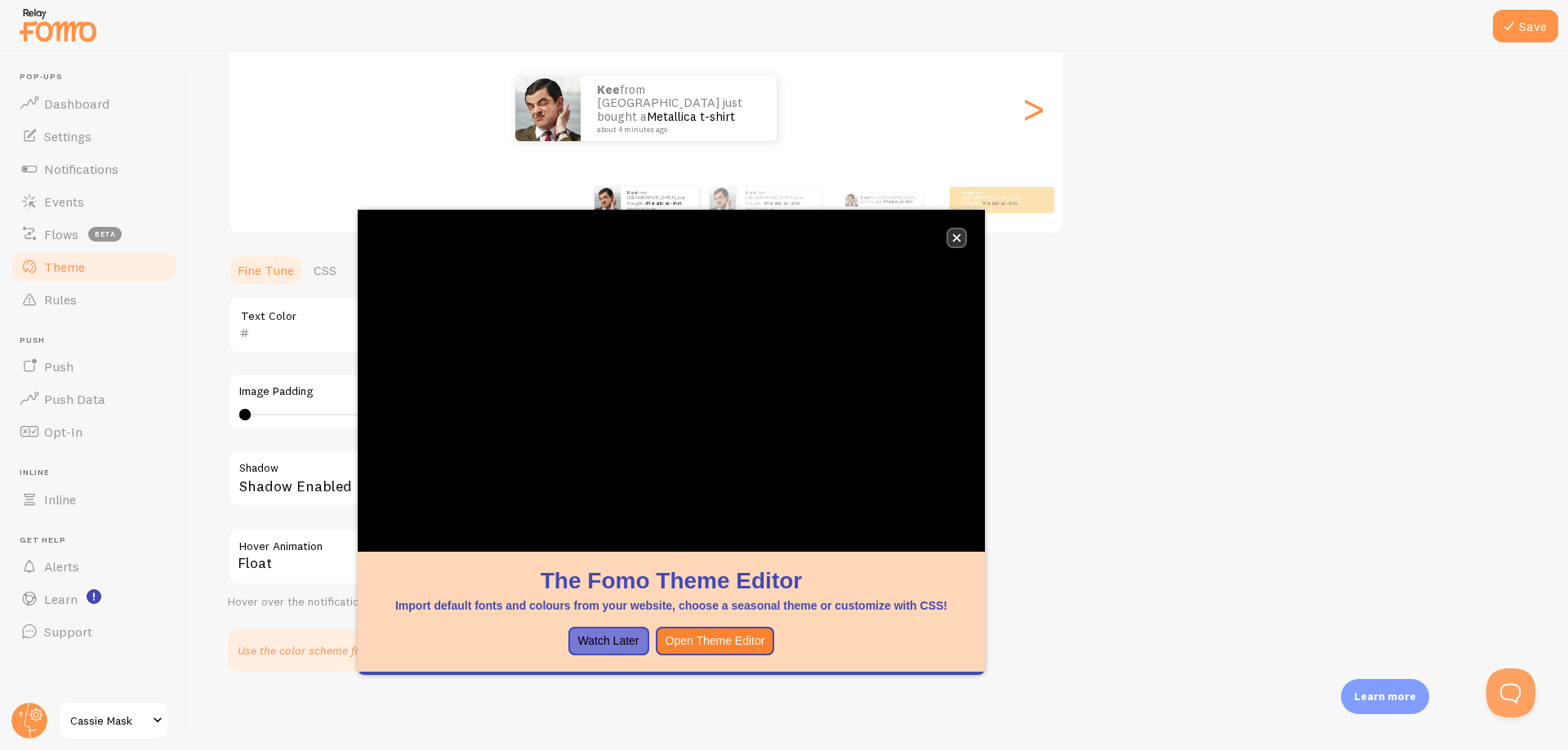
click at [960, 234] on icon "close," at bounding box center [957, 238] width 8 height 8
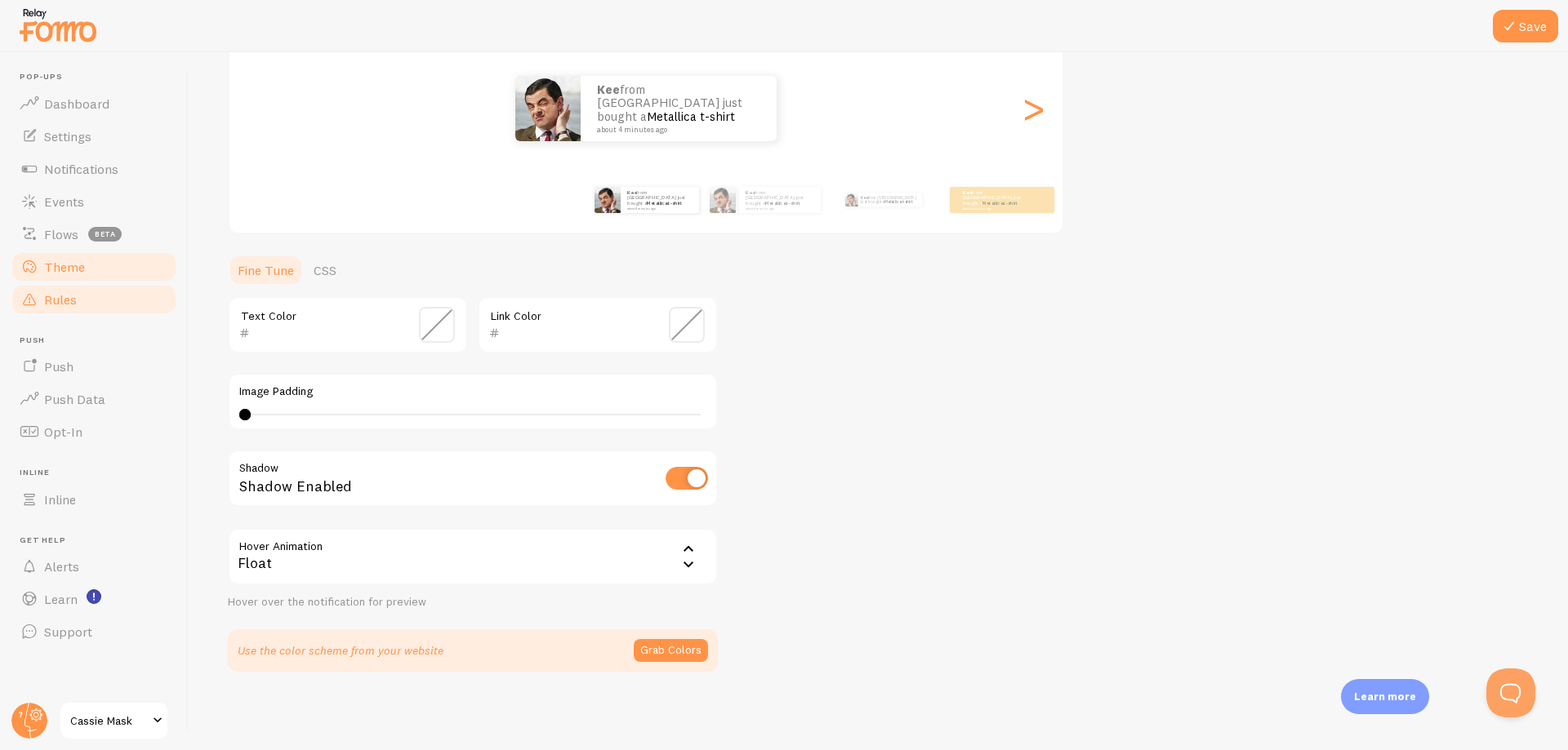
click at [67, 305] on span "Rules" at bounding box center [60, 299] width 32 height 17
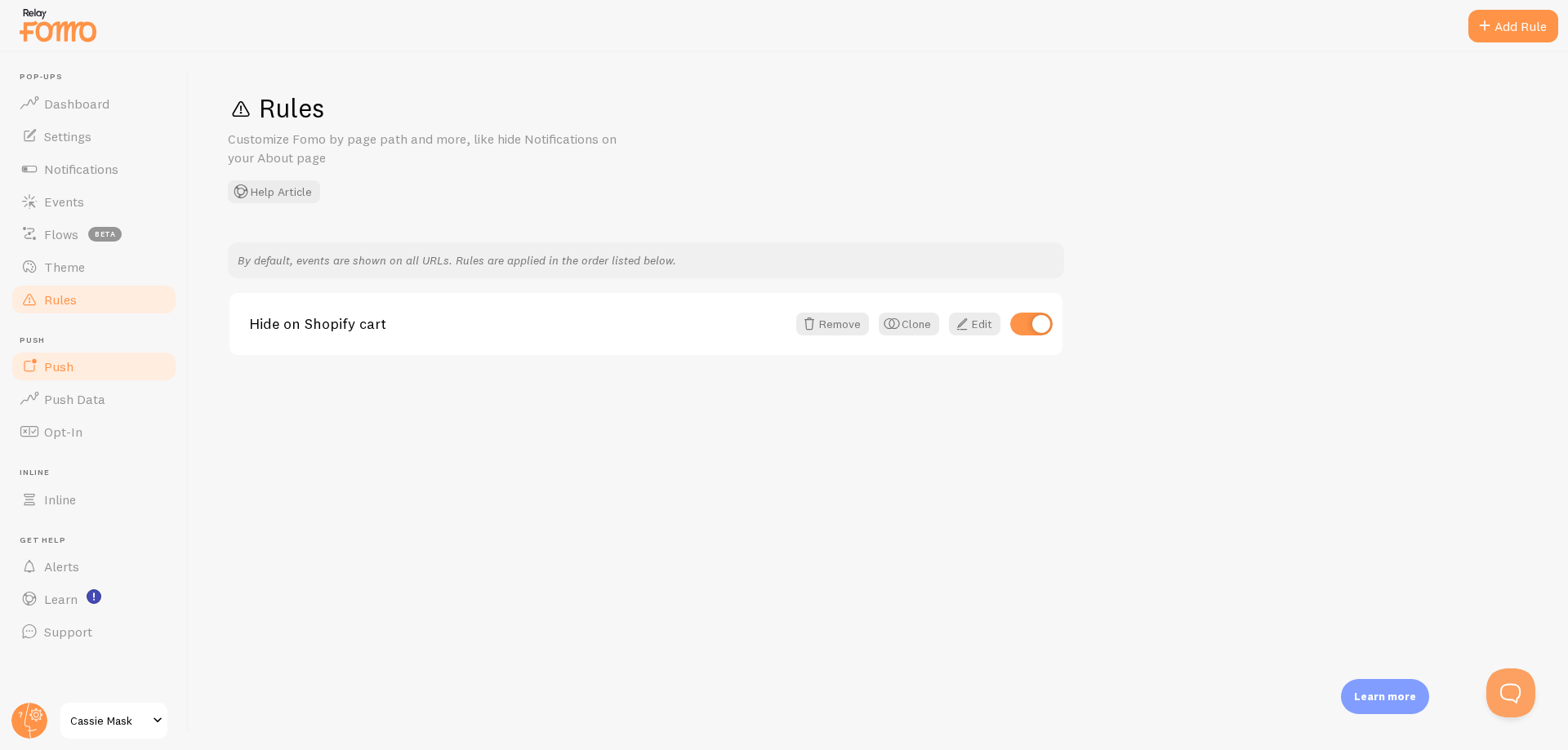
click at [84, 379] on link "Push" at bounding box center [94, 366] width 169 height 32
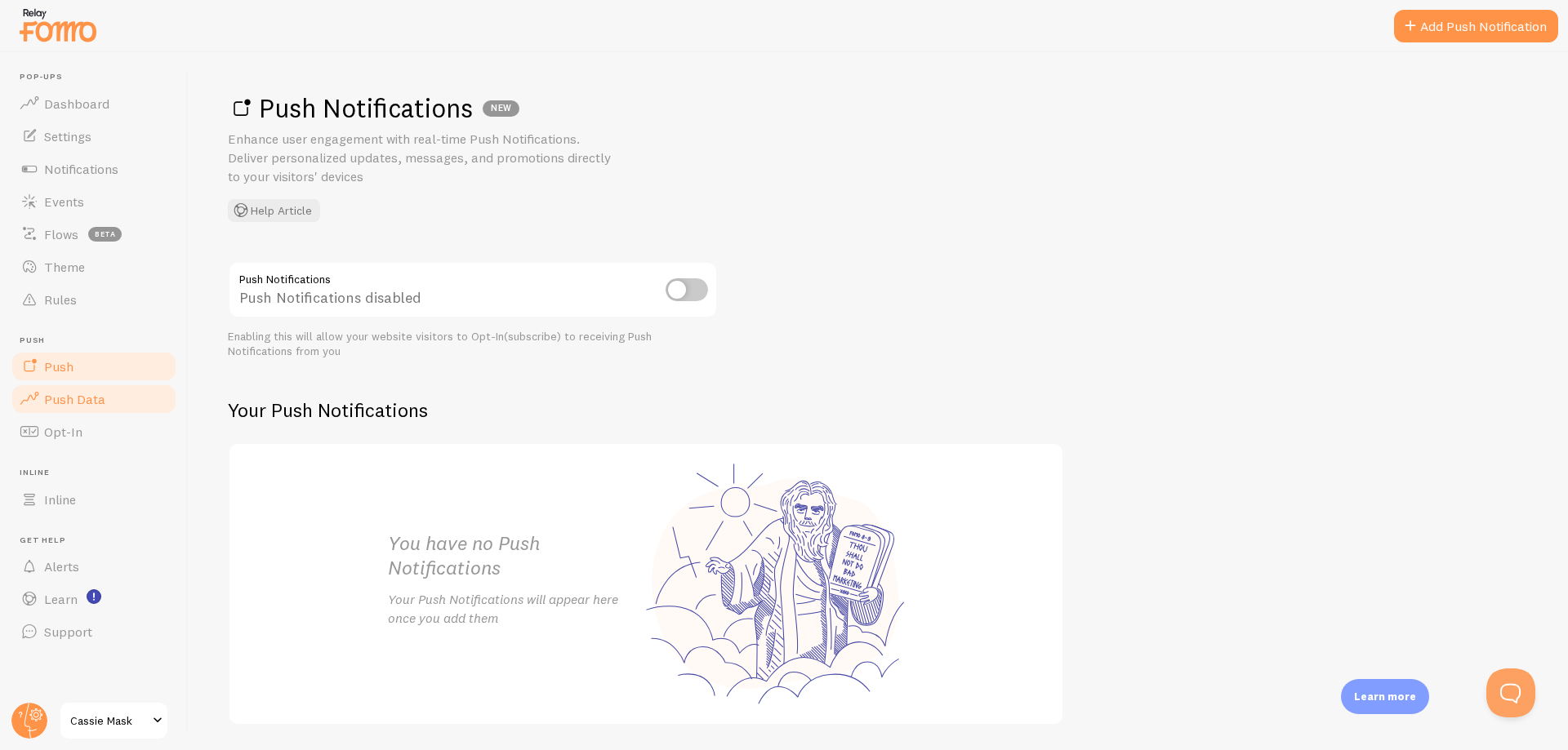
click at [80, 399] on span "Push Data" at bounding box center [75, 399] width 61 height 17
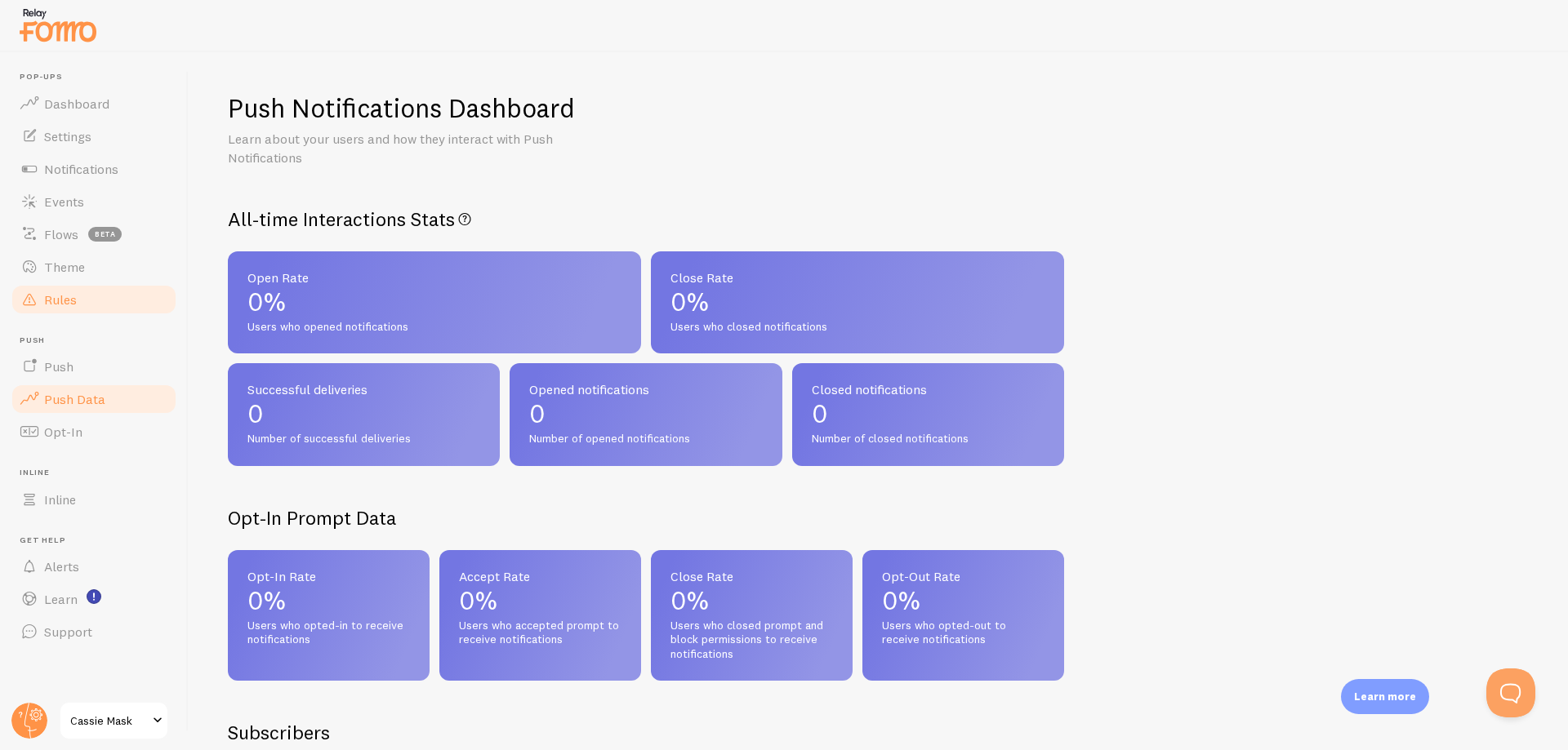
click at [81, 311] on link "Rules" at bounding box center [94, 299] width 169 height 32
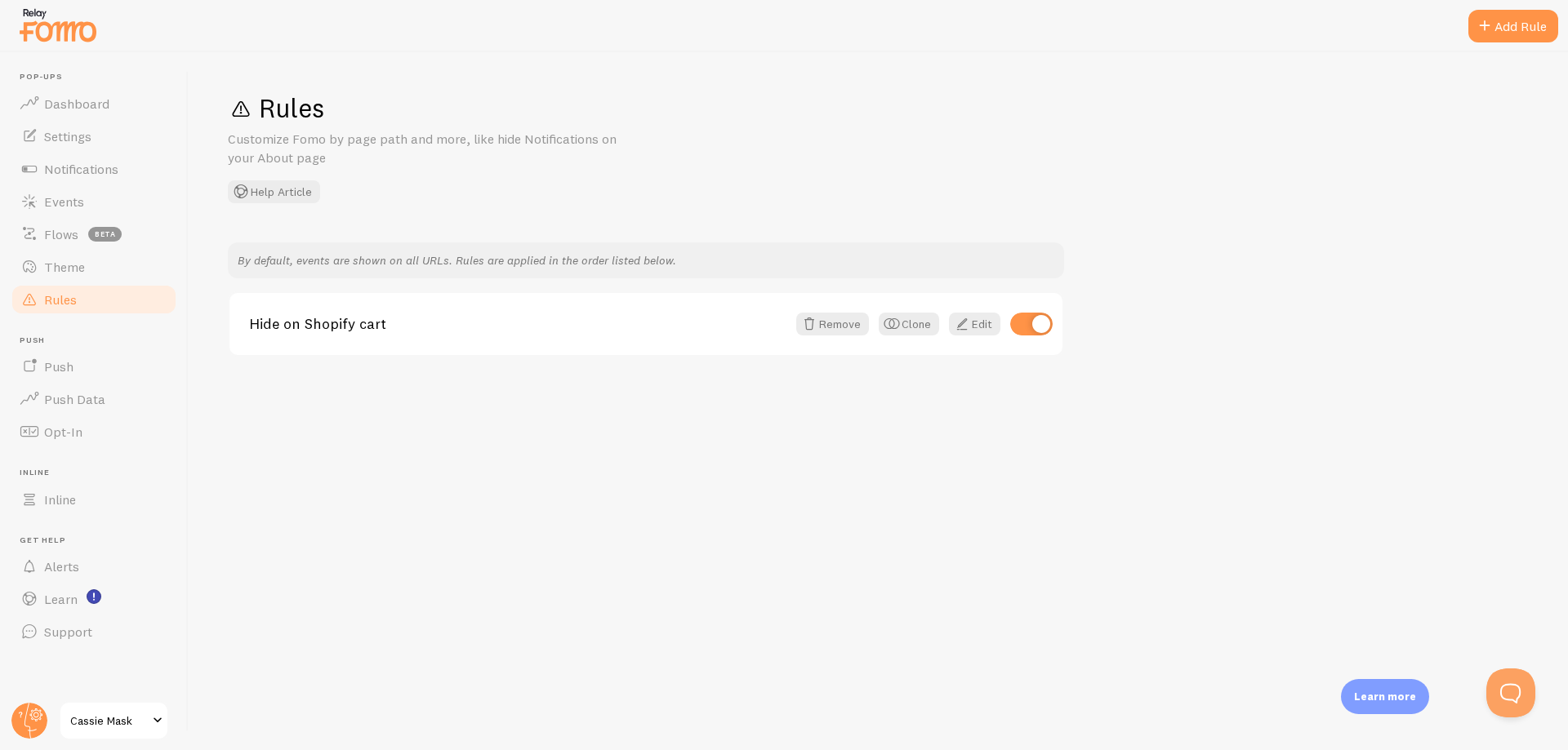
click at [92, 285] on link "Rules" at bounding box center [94, 299] width 169 height 32
click at [94, 277] on link "Theme" at bounding box center [94, 267] width 169 height 32
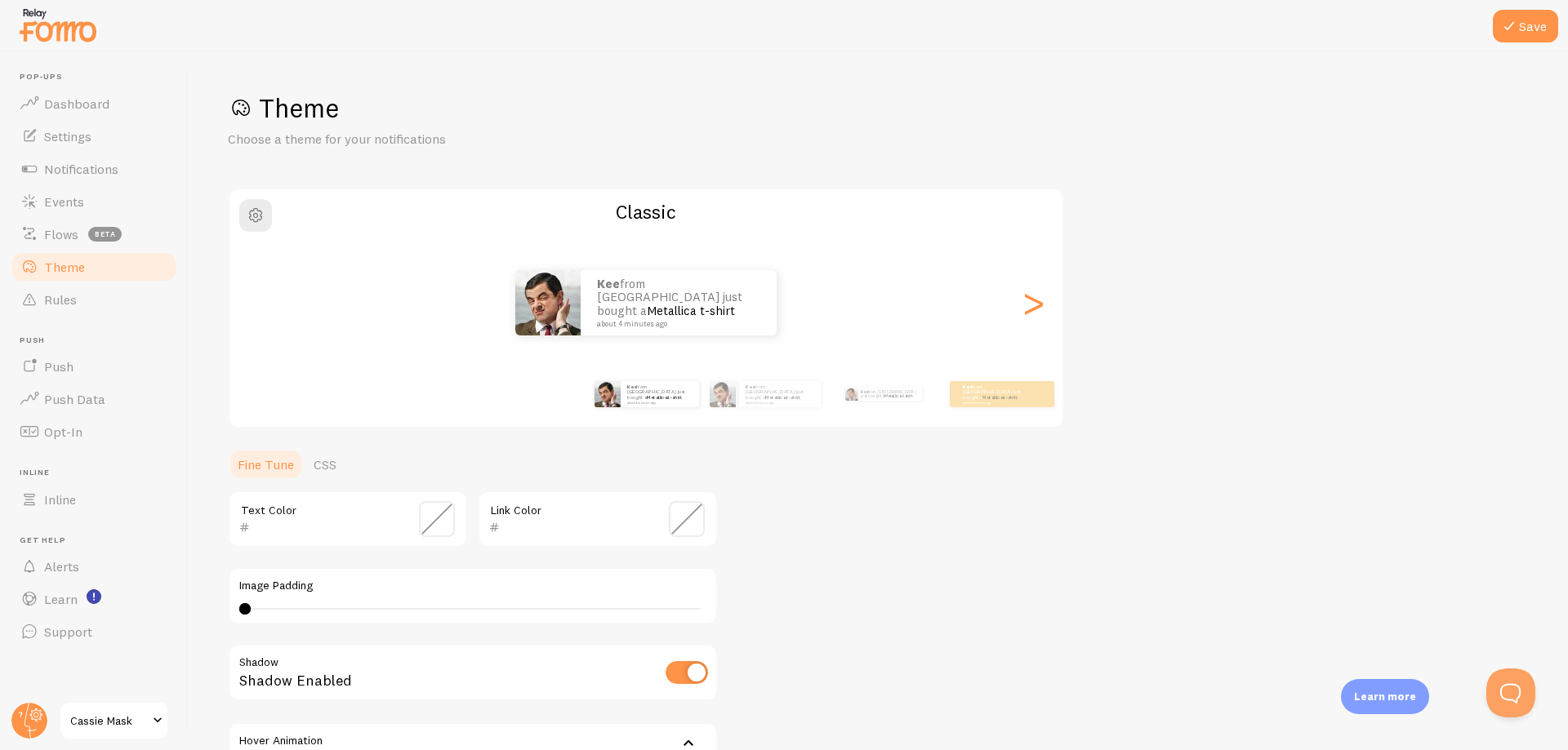
scroll to position [194, 0]
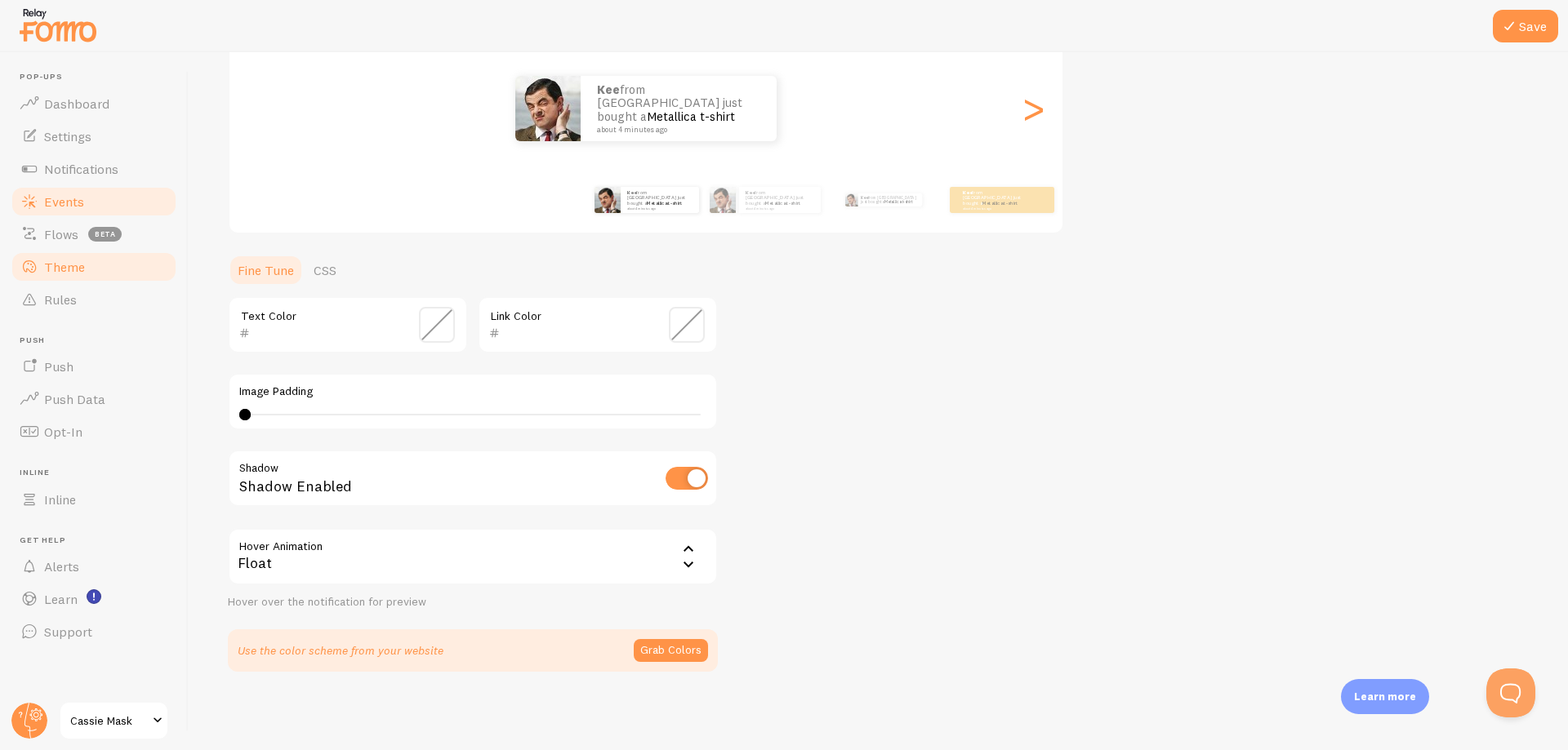
click at [126, 189] on link "Events" at bounding box center [94, 201] width 169 height 32
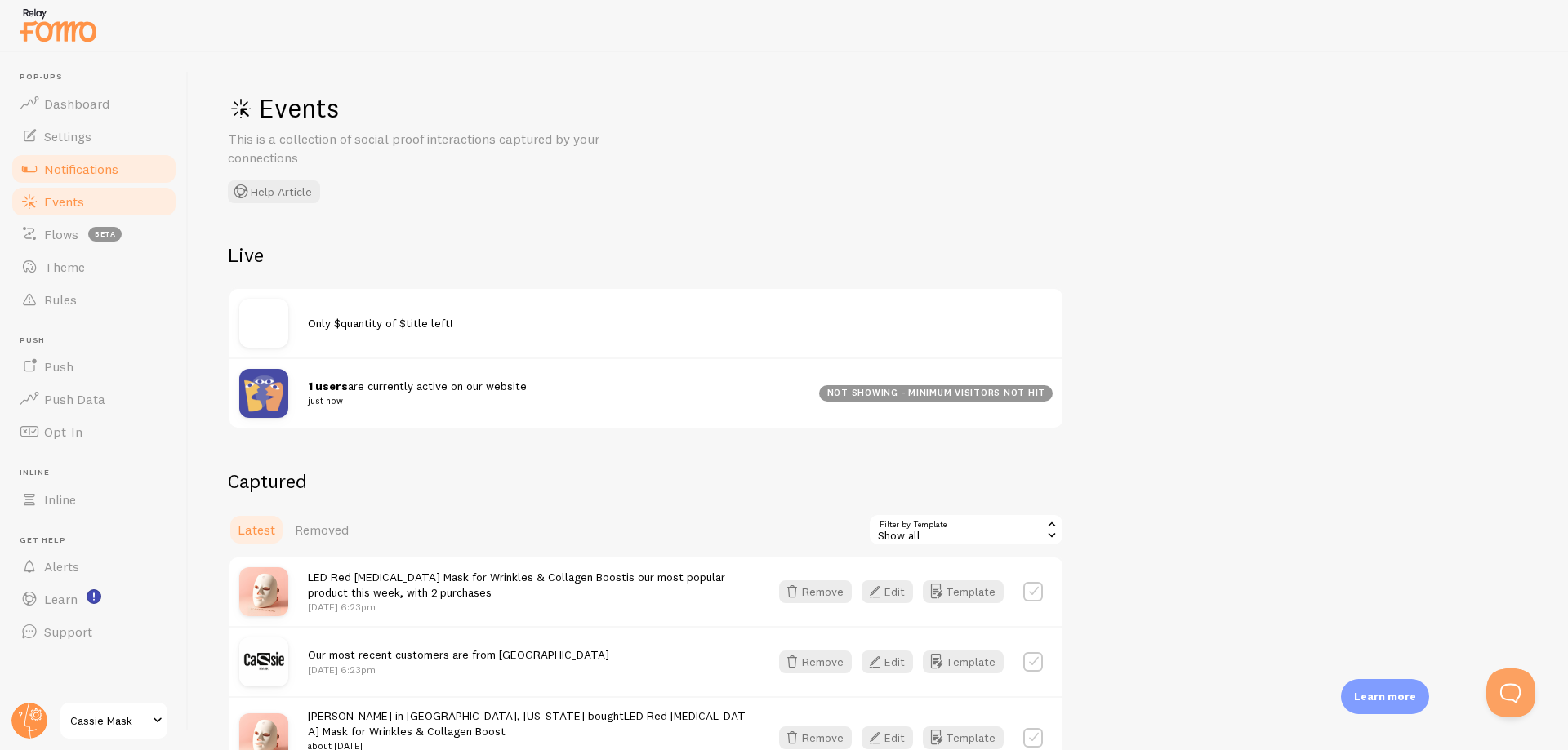
click at [121, 175] on link "Notifications" at bounding box center [94, 169] width 169 height 32
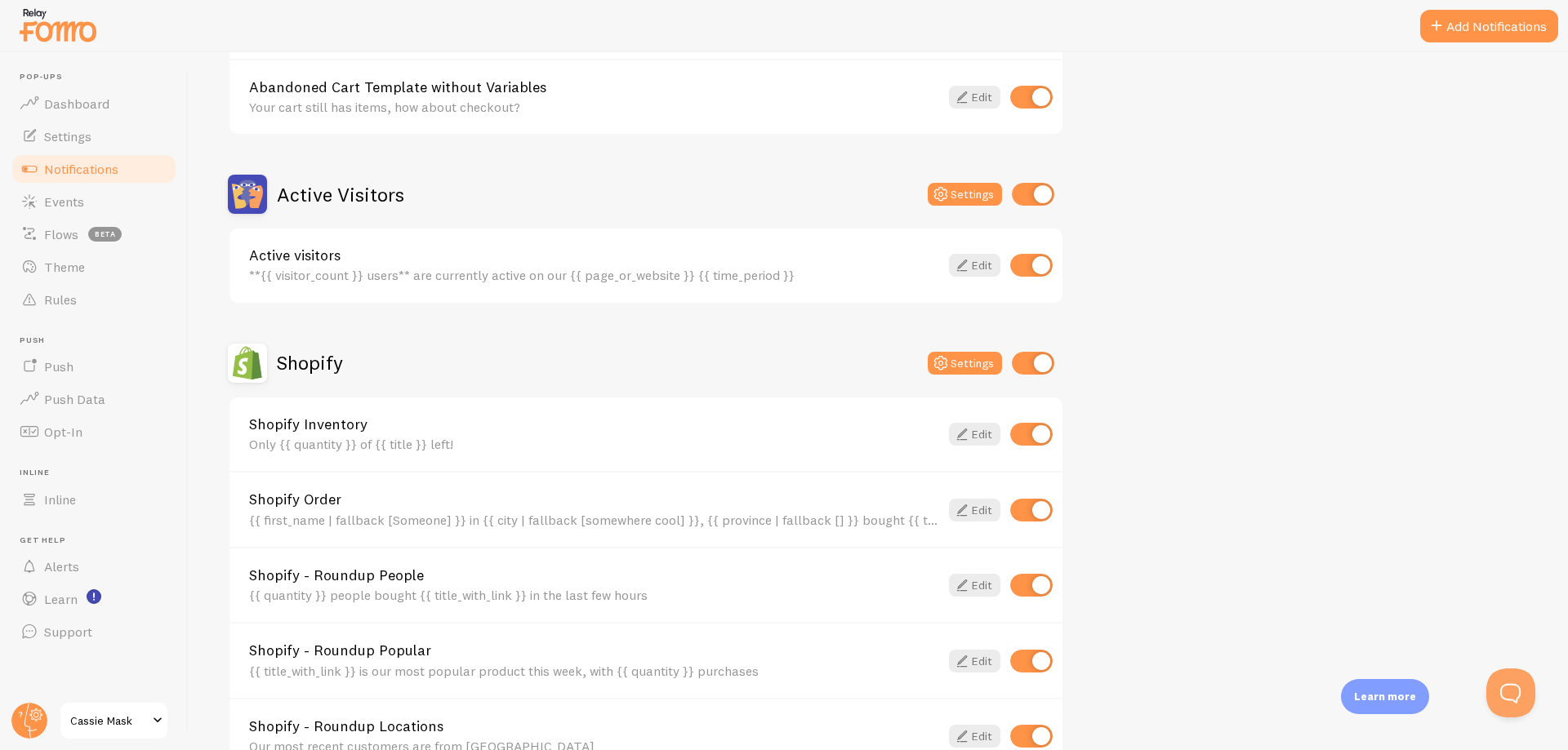
scroll to position [490, 0]
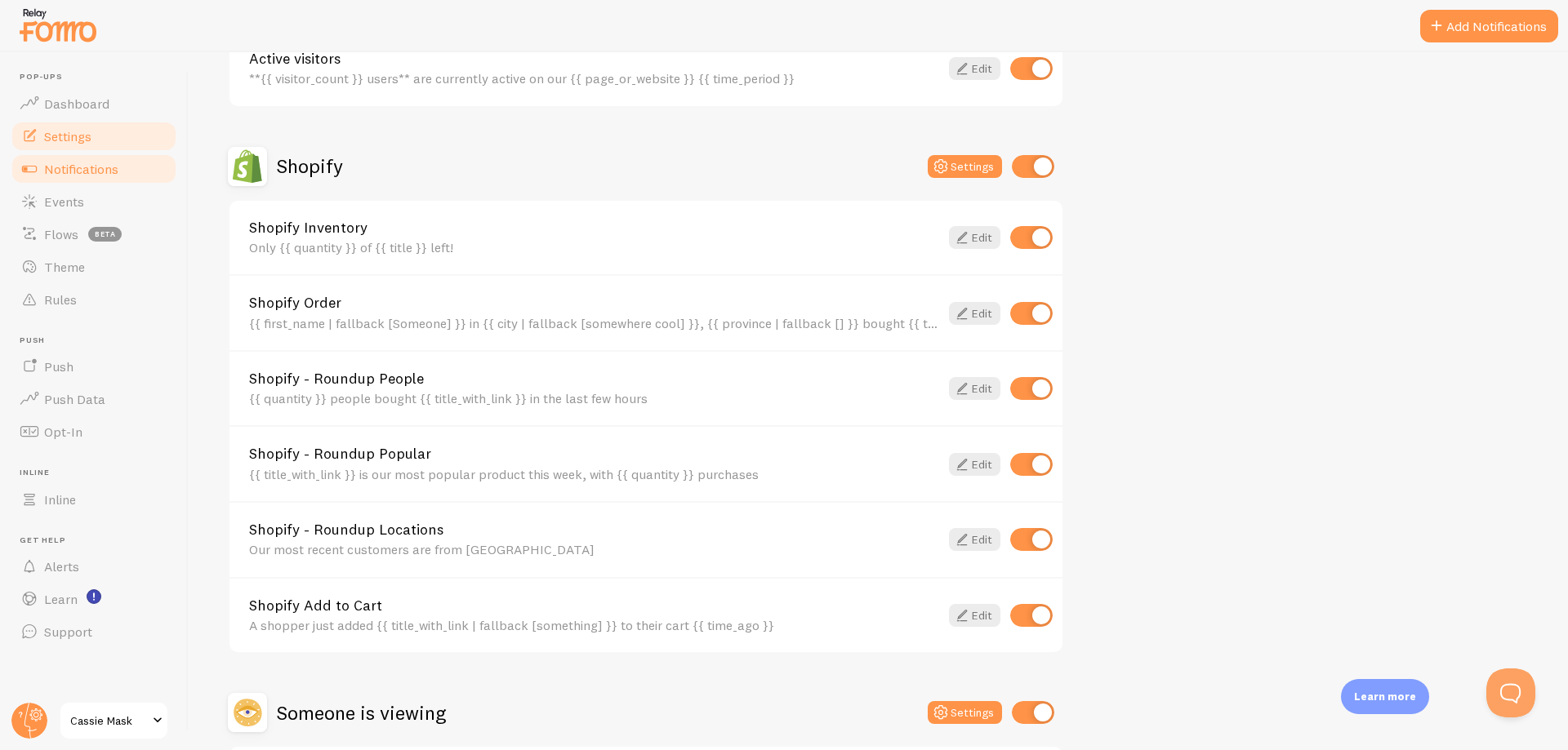
click at [96, 143] on link "Settings" at bounding box center [94, 135] width 169 height 32
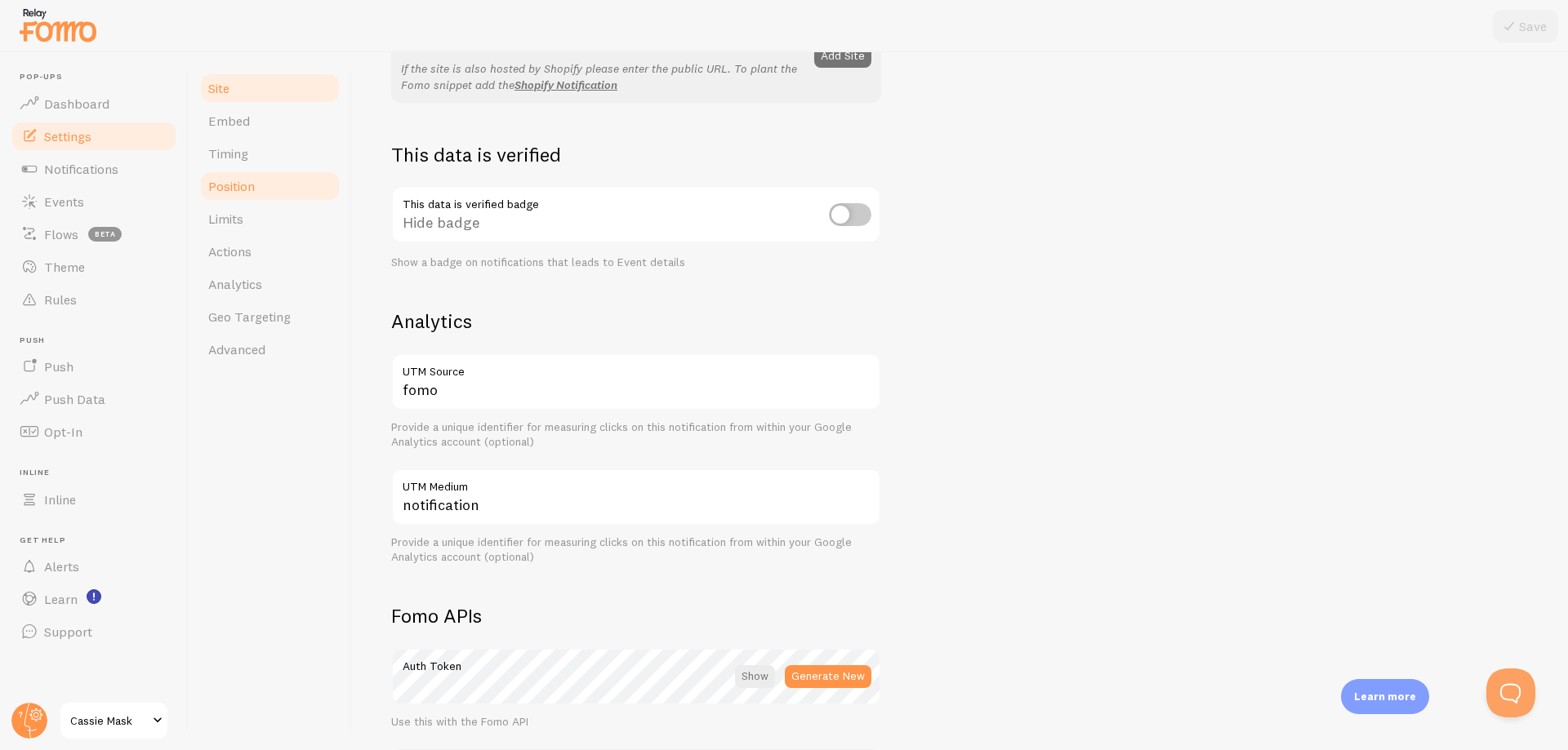
scroll to position [383, 0]
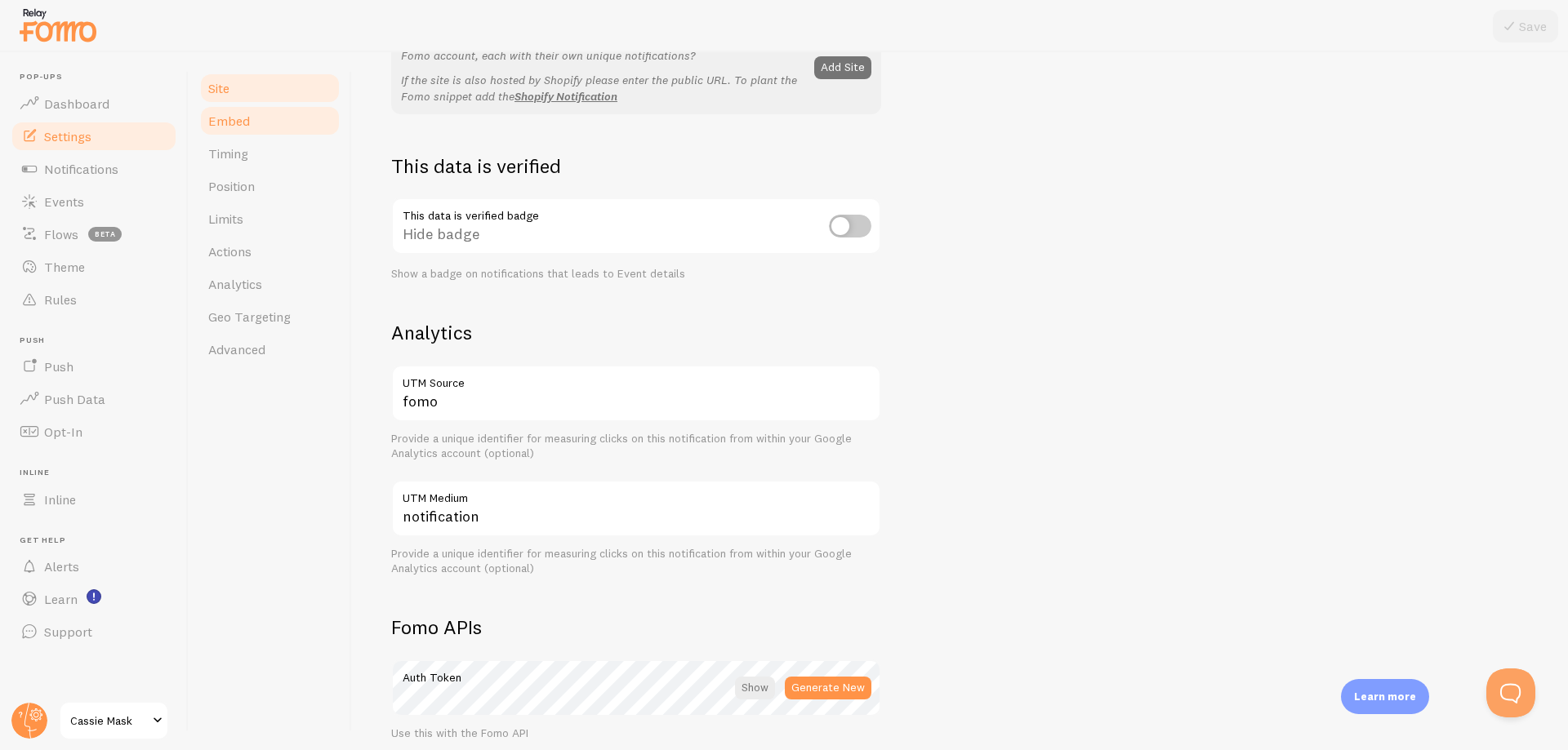
click at [233, 134] on link "Embed" at bounding box center [270, 121] width 143 height 32
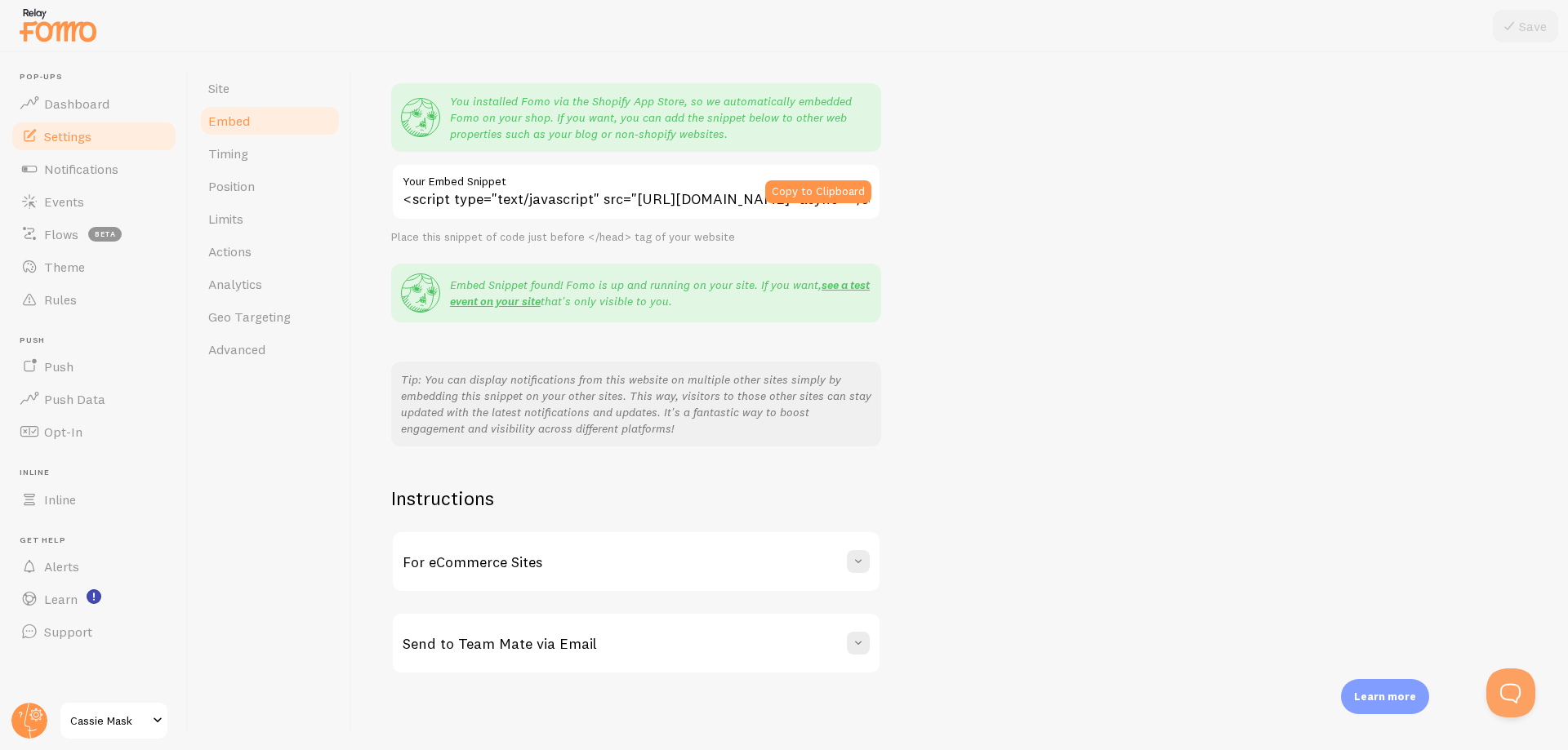
scroll to position [125, 0]
click at [279, 154] on link "Timing" at bounding box center [270, 153] width 143 height 32
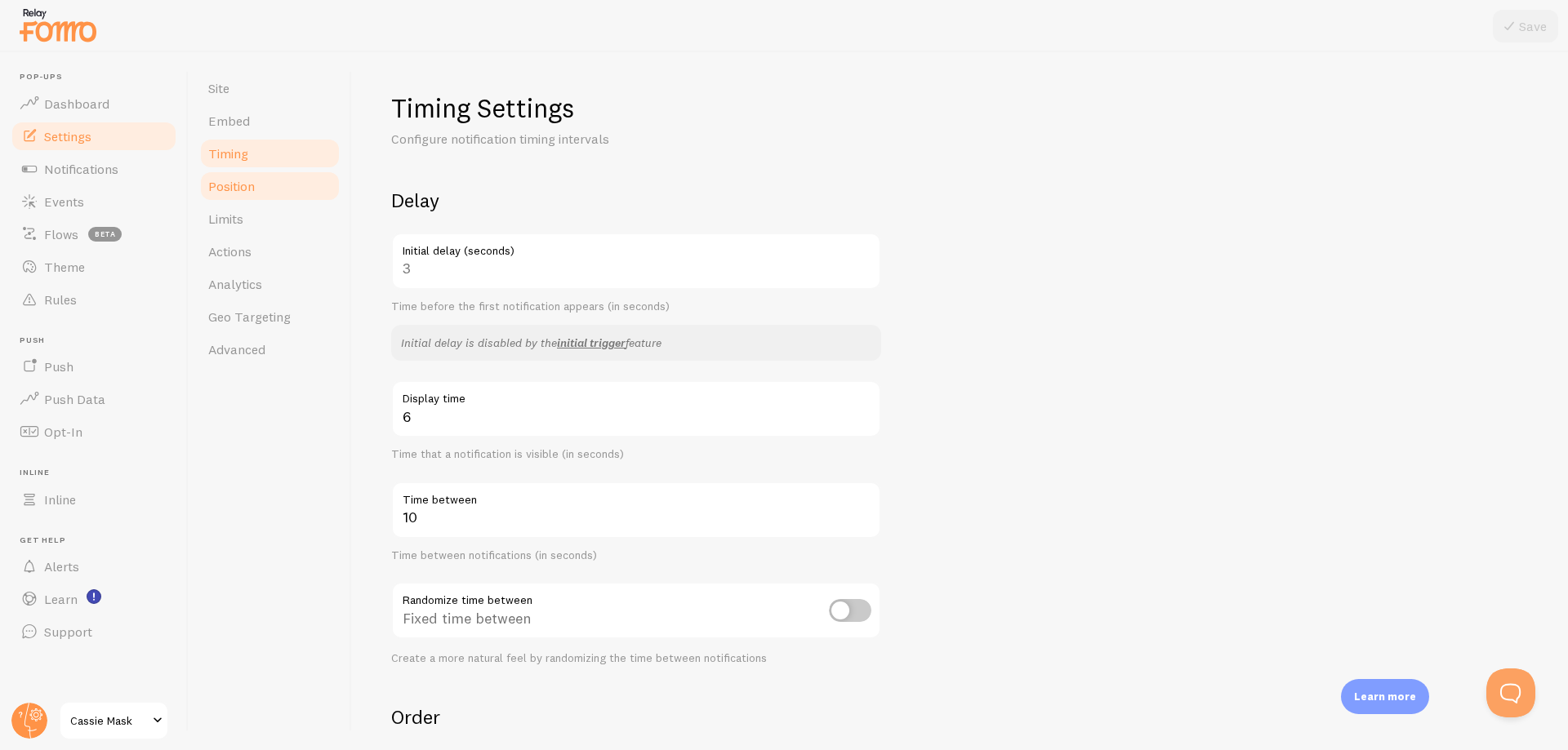
click at [280, 174] on link "Position" at bounding box center [270, 185] width 143 height 32
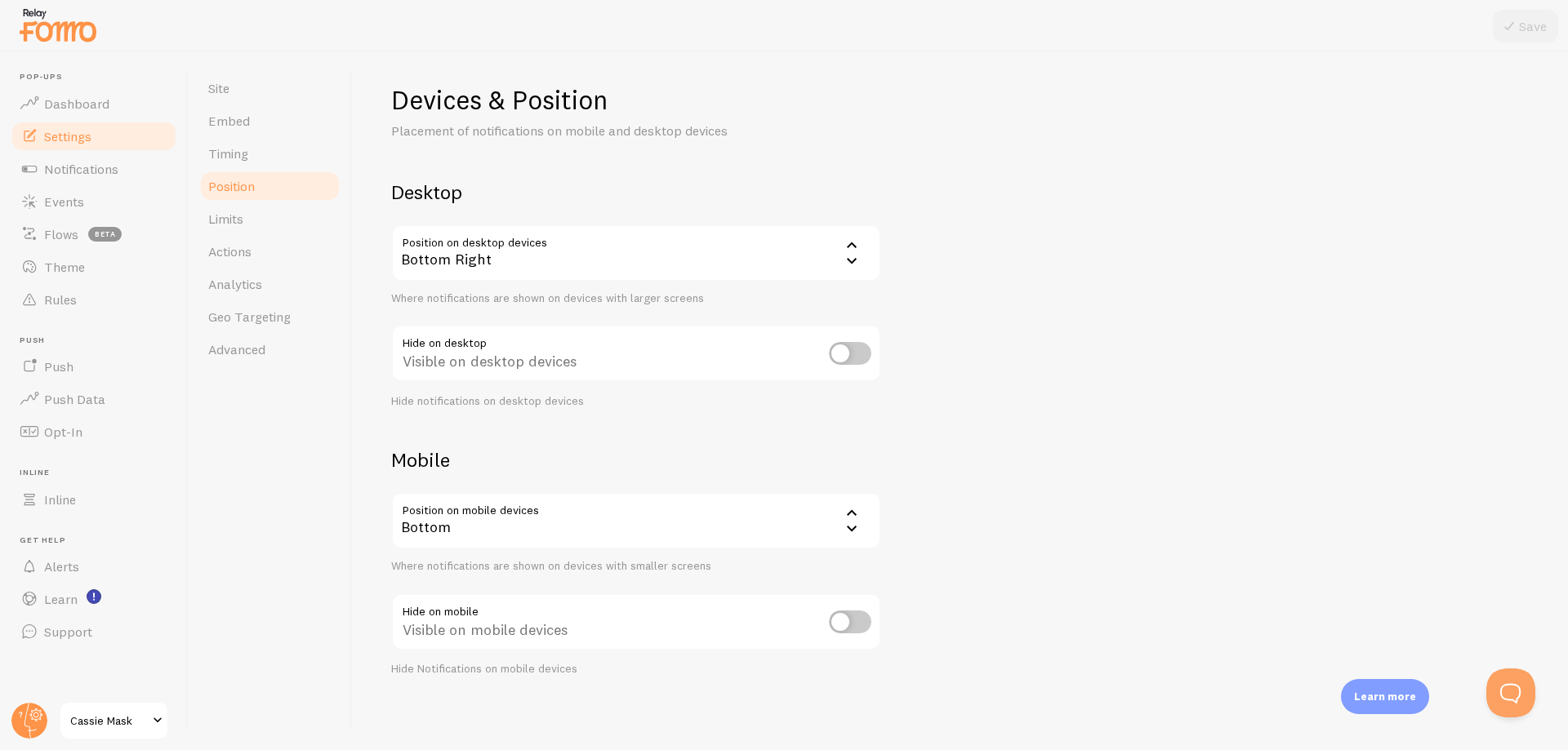
scroll to position [13, 0]
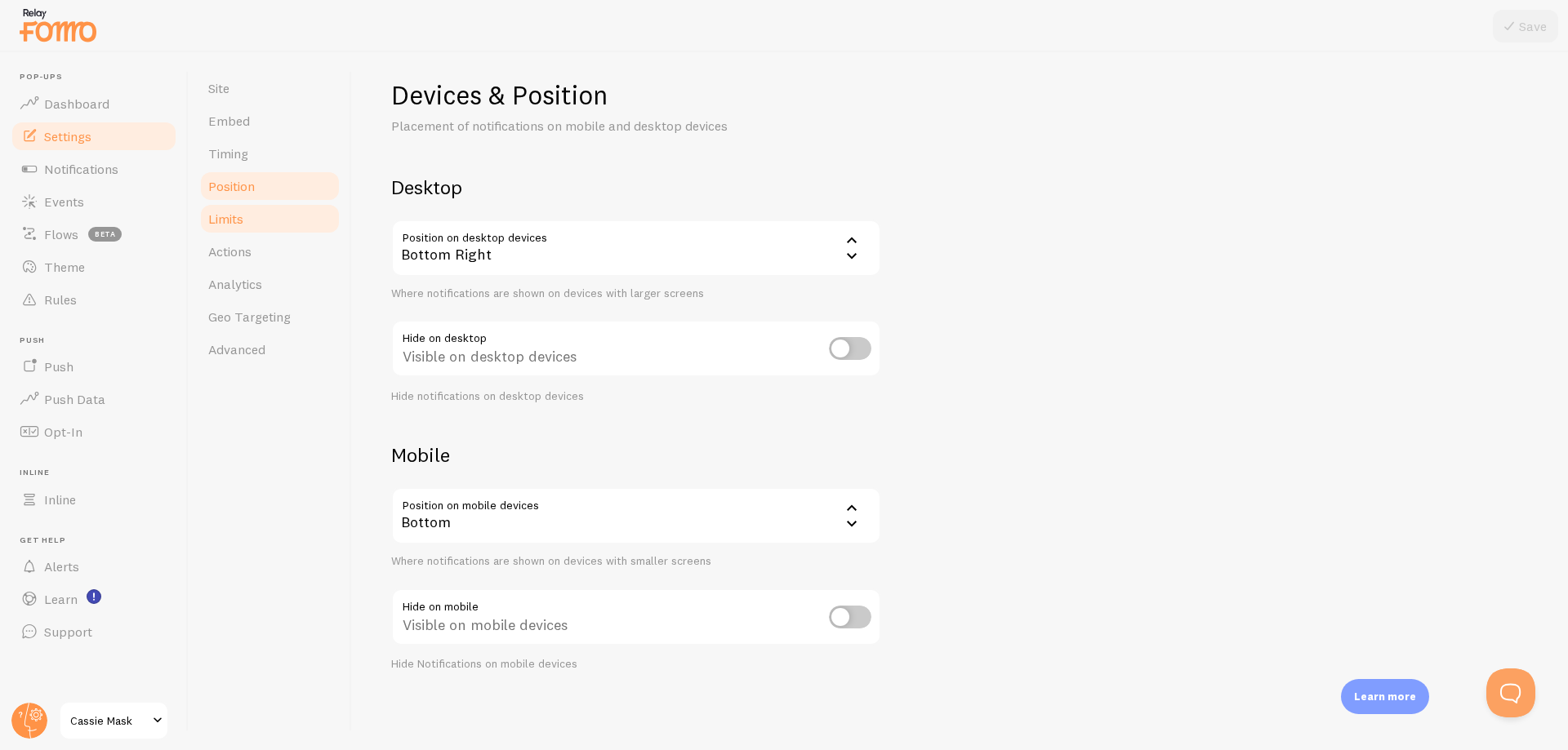
click at [294, 225] on link "Limits" at bounding box center [270, 219] width 143 height 32
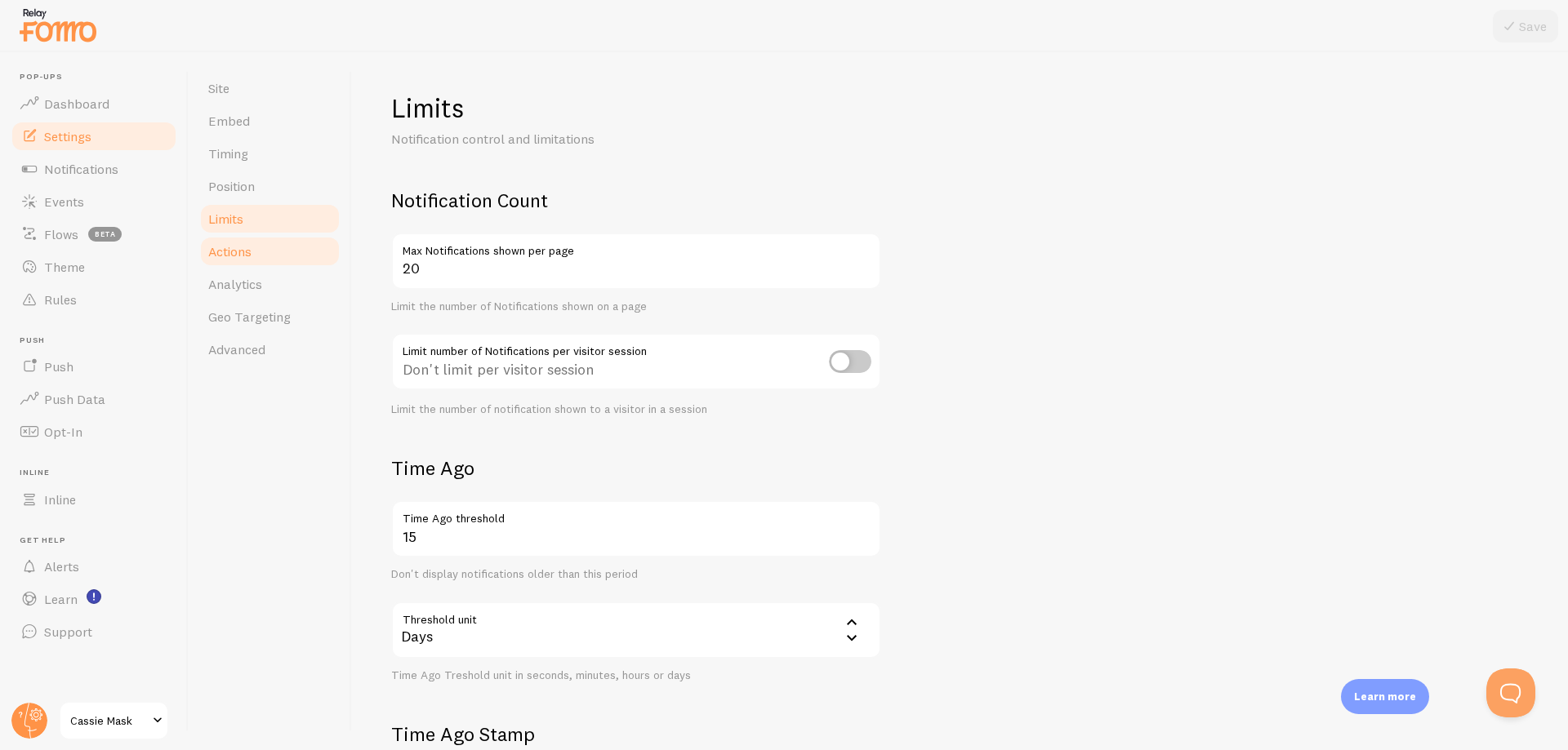
click at [279, 254] on link "Actions" at bounding box center [270, 251] width 143 height 32
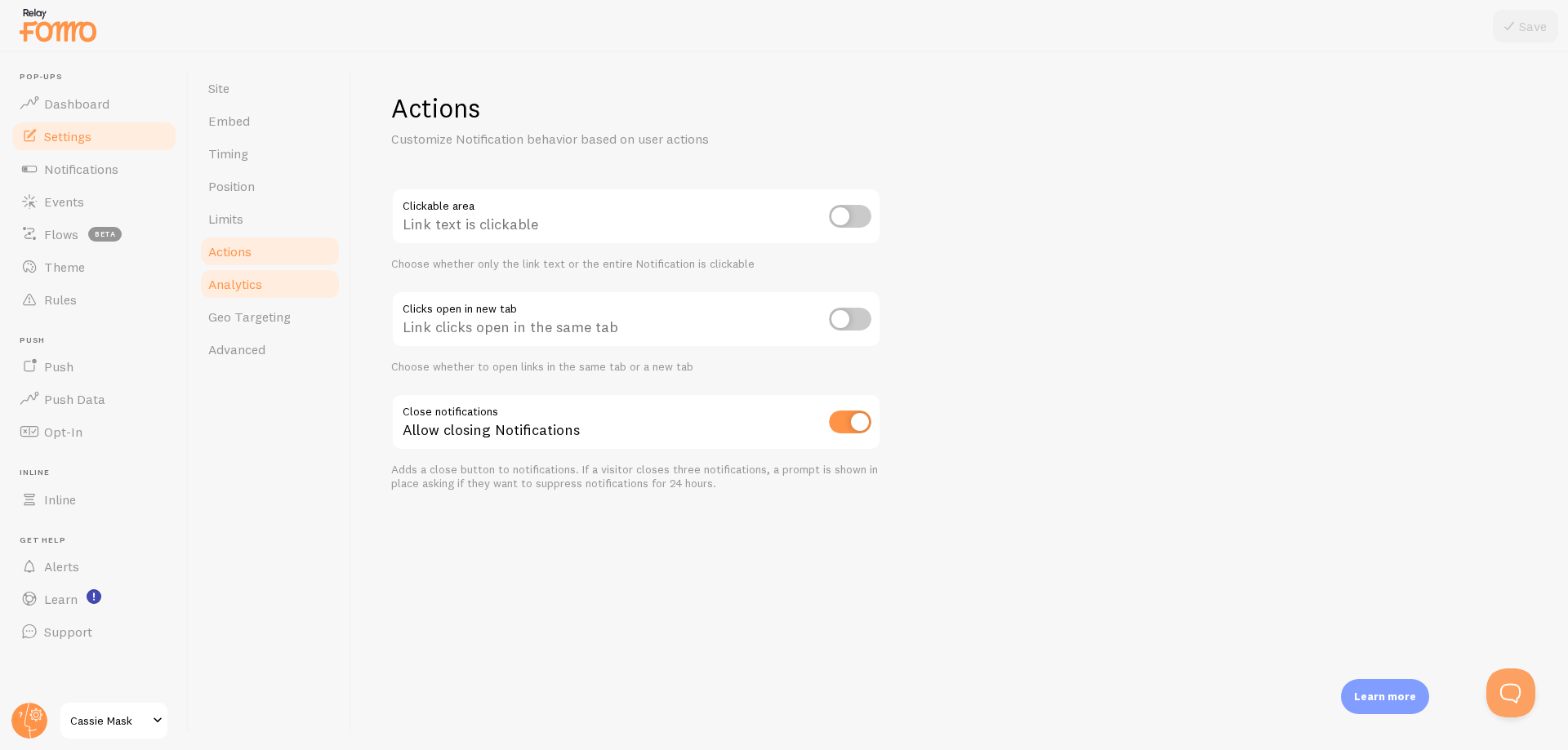
click at [267, 280] on link "Analytics" at bounding box center [270, 283] width 143 height 32
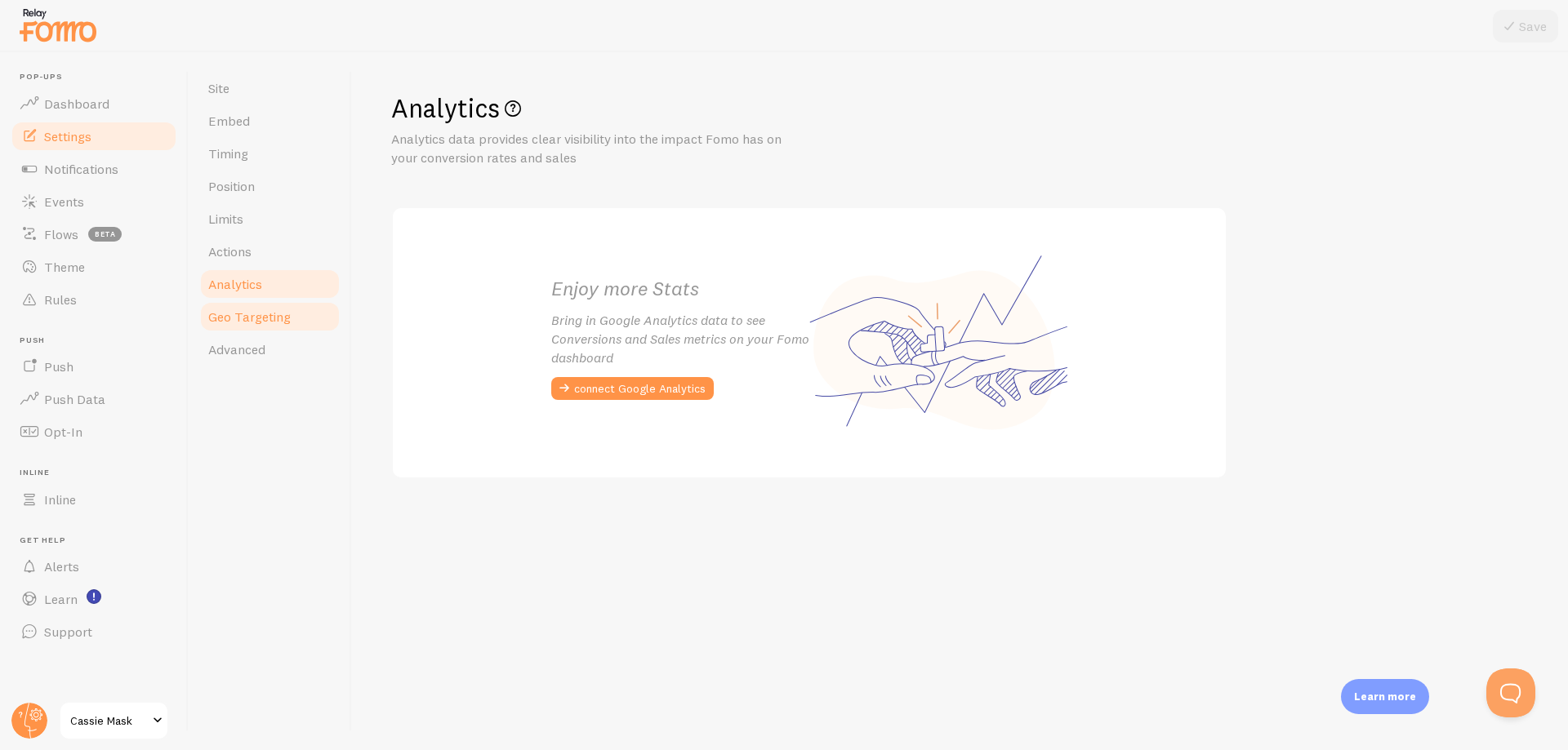
click at [278, 318] on span "Geo Targeting" at bounding box center [249, 317] width 82 height 17
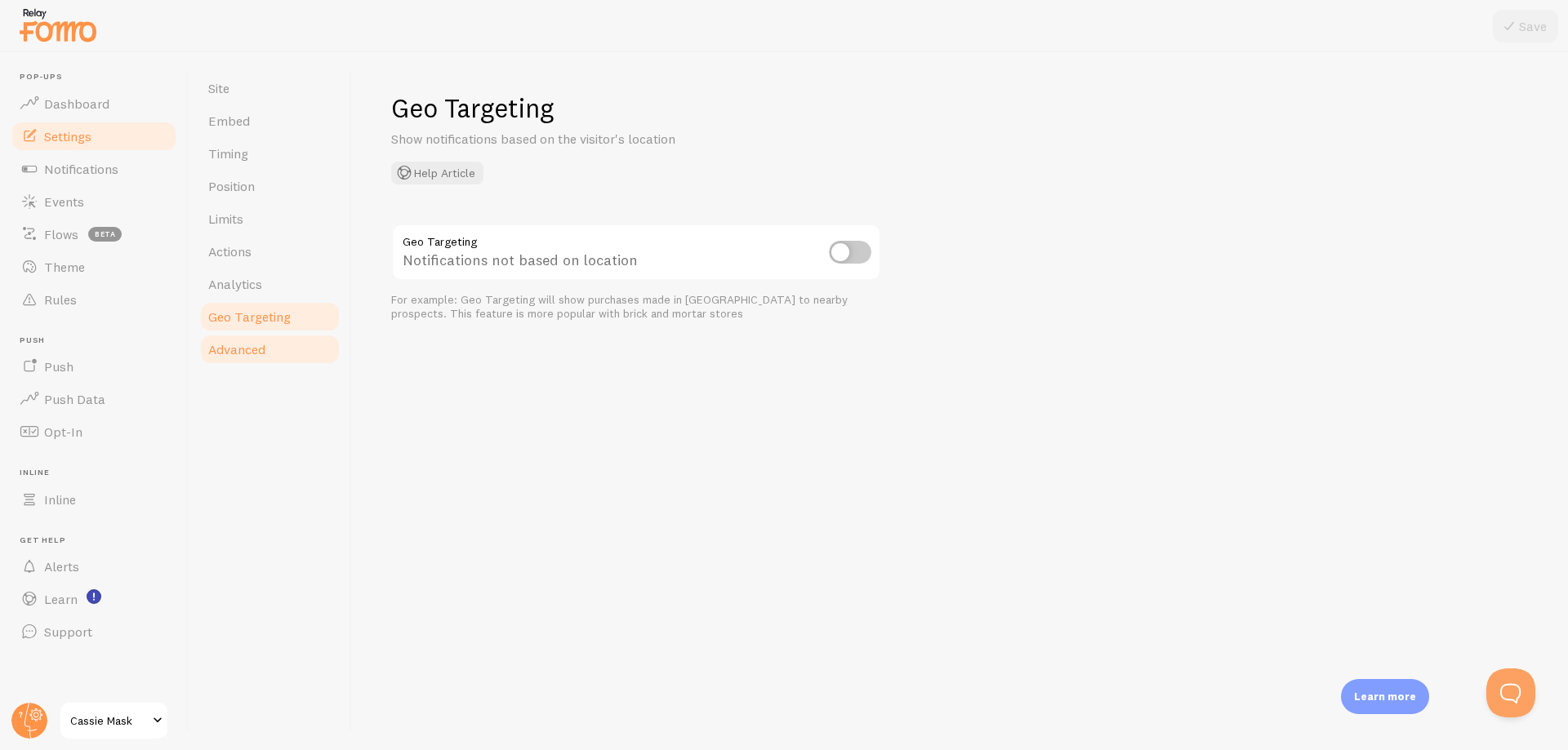
click at [279, 352] on link "Advanced" at bounding box center [270, 349] width 143 height 32
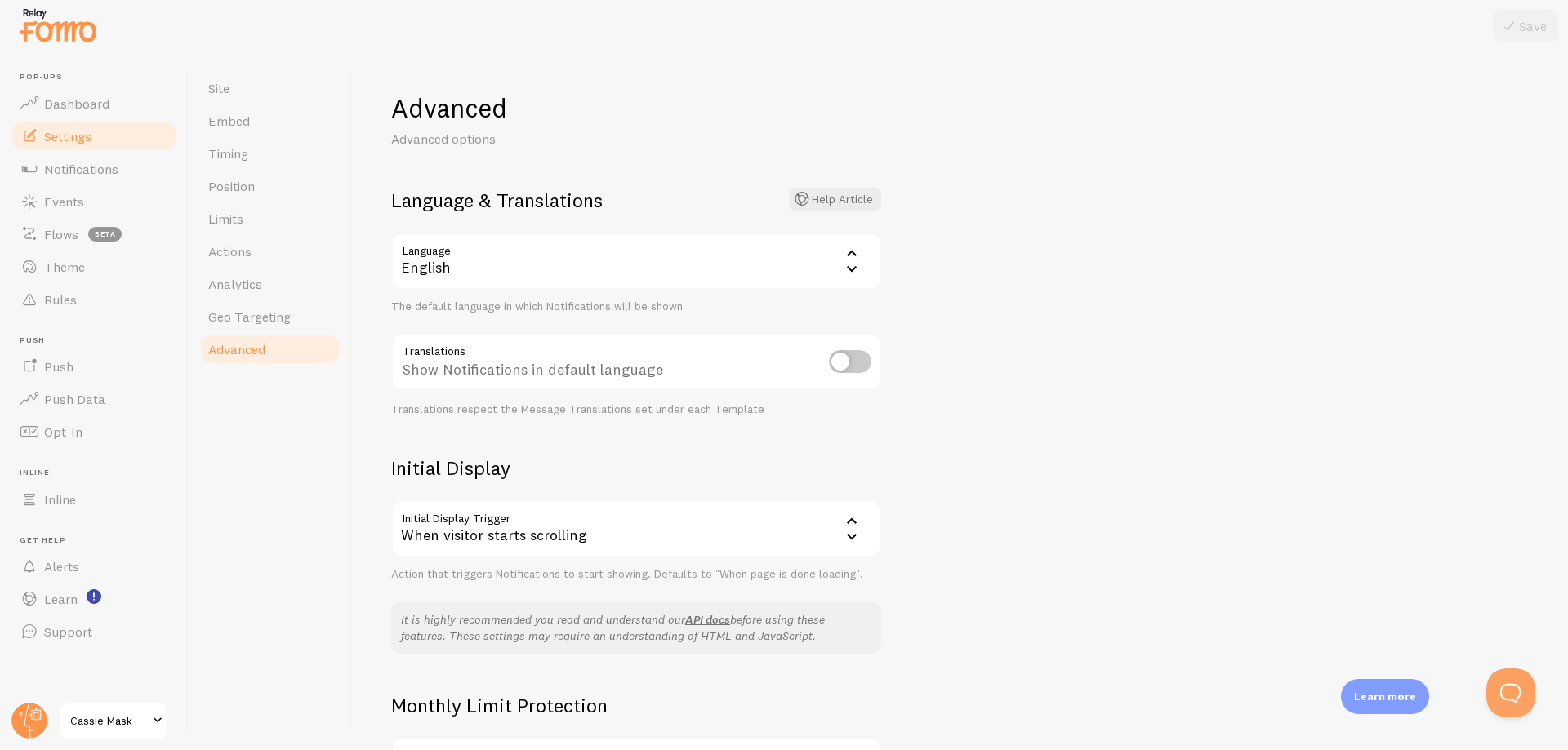
scroll to position [96, 0]
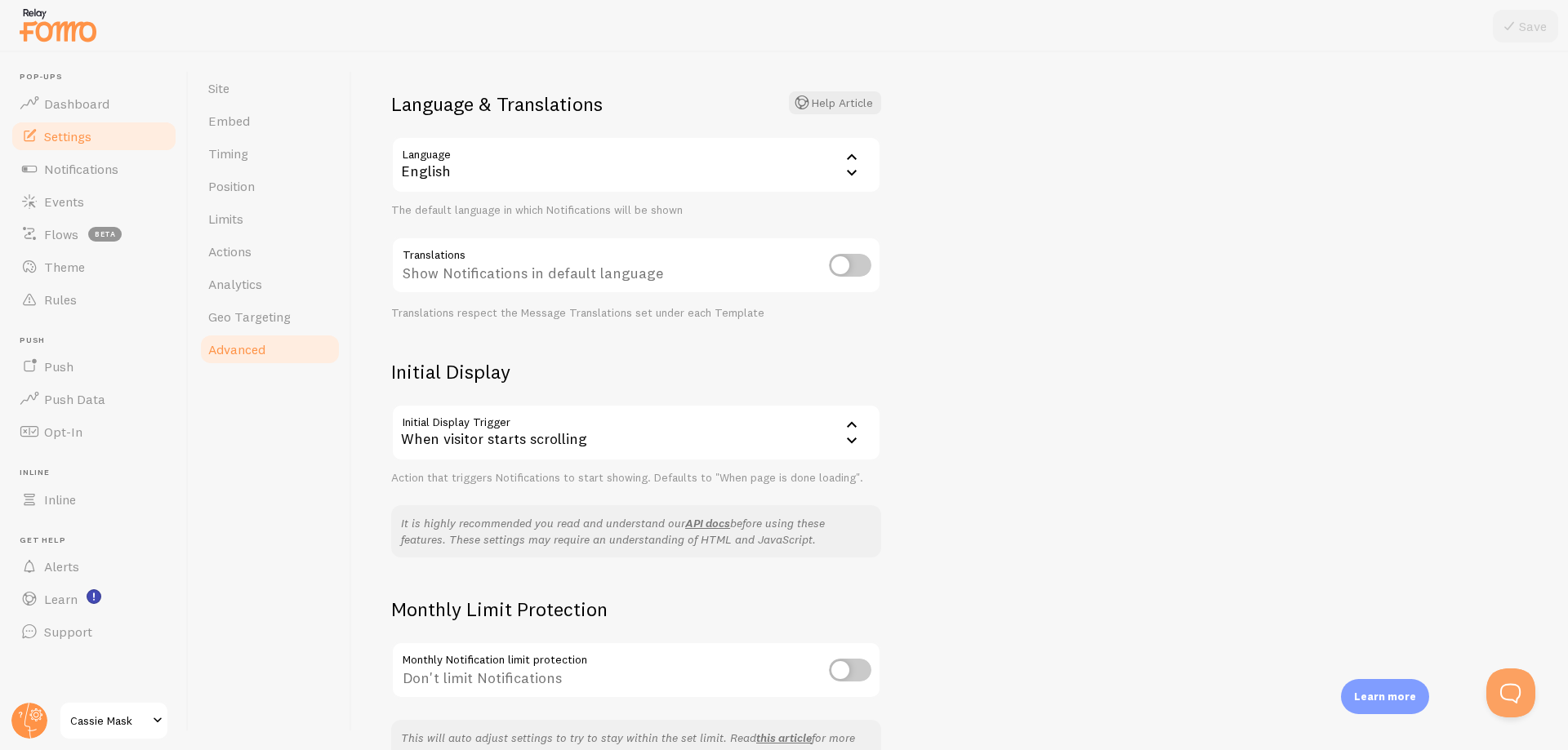
click at [72, 130] on span "Settings" at bounding box center [68, 136] width 47 height 17
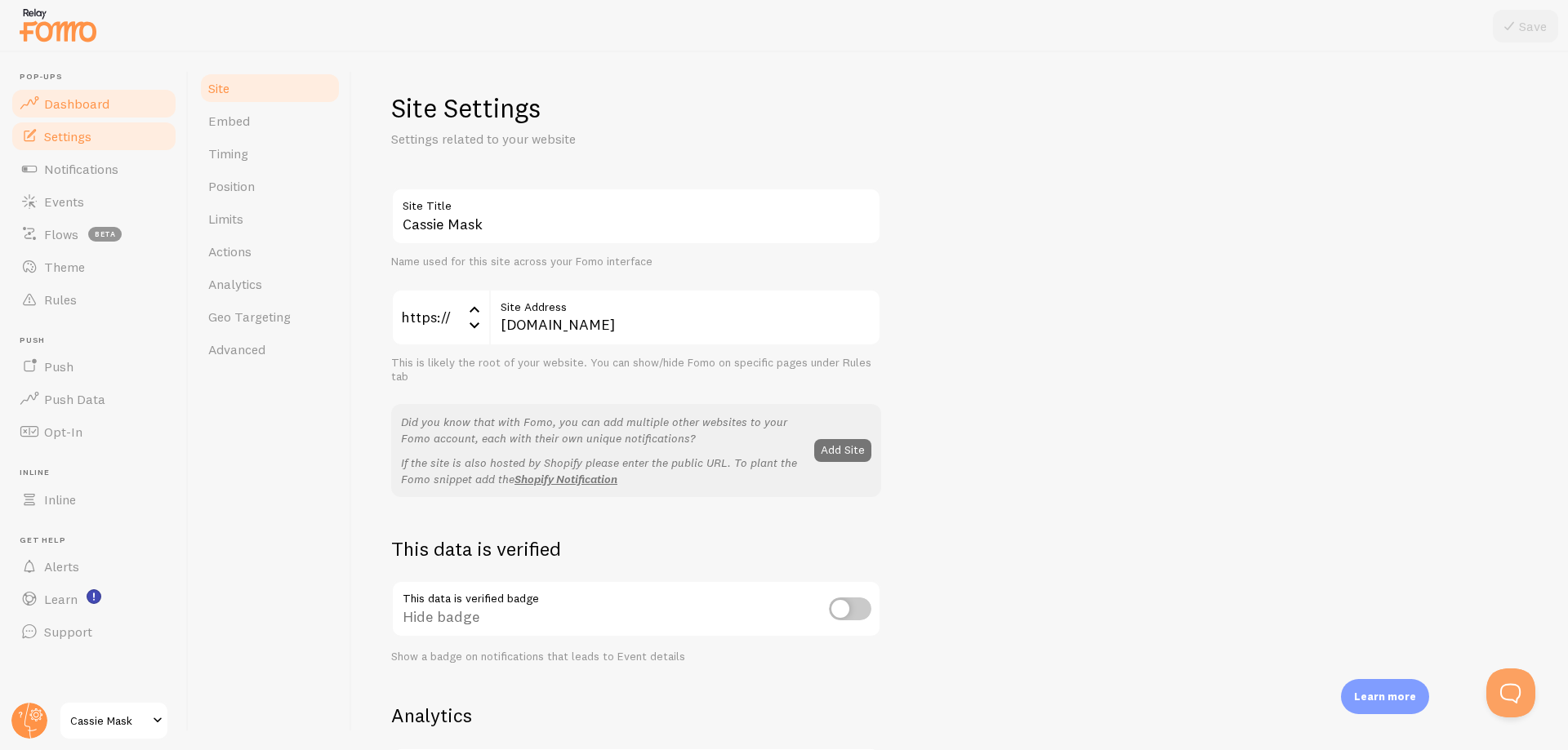
click at [64, 92] on link "Dashboard" at bounding box center [94, 103] width 169 height 32
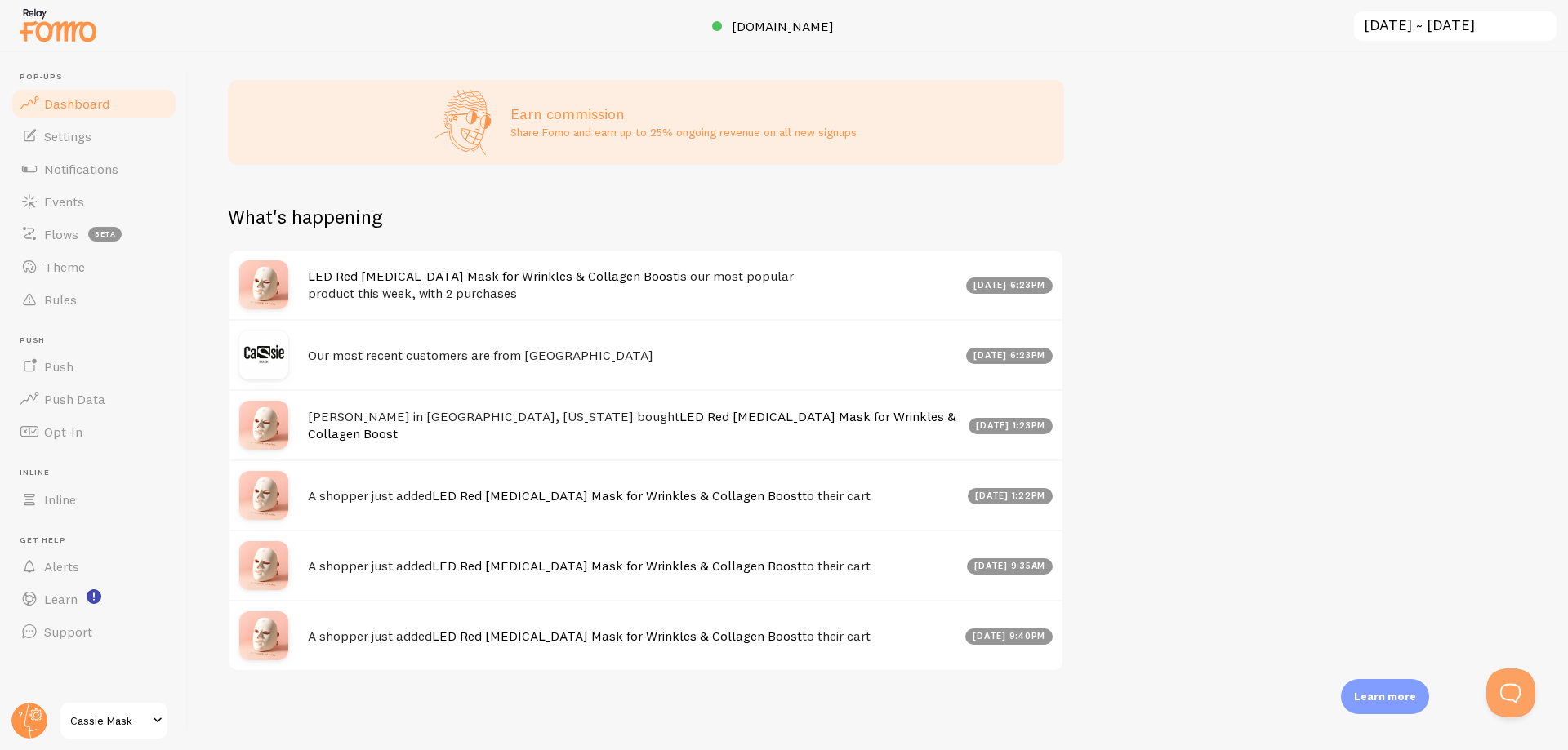
scroll to position [670, 0]
click at [325, 590] on div "A shopper just added LED Red [MEDICAL_DATA] Mask for Wrinkles & Collagen Boost …" at bounding box center [645, 565] width 833 height 71
click at [1526, 681] on button "Open Beacon popover" at bounding box center [1507, 690] width 49 height 49
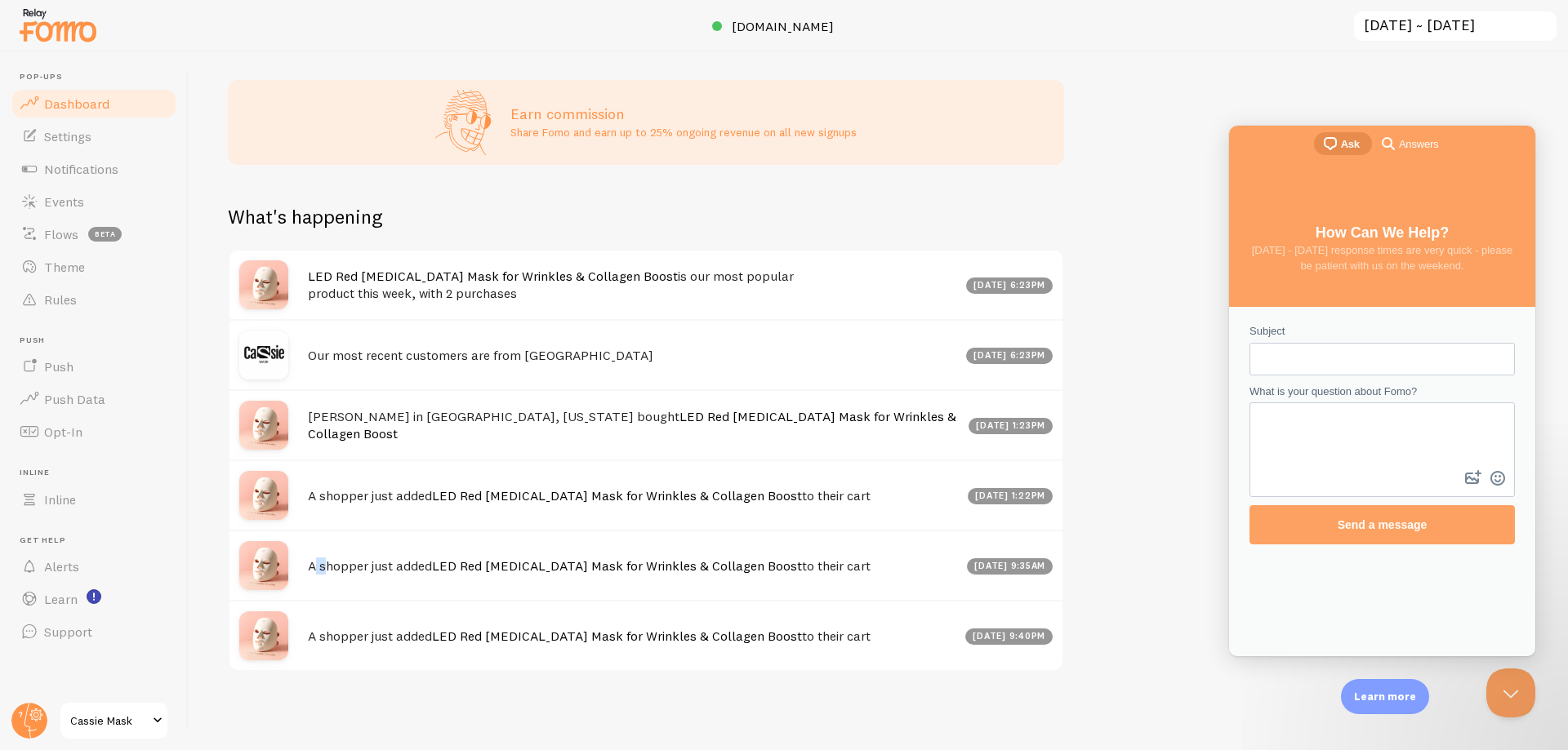
scroll to position [0, 0]
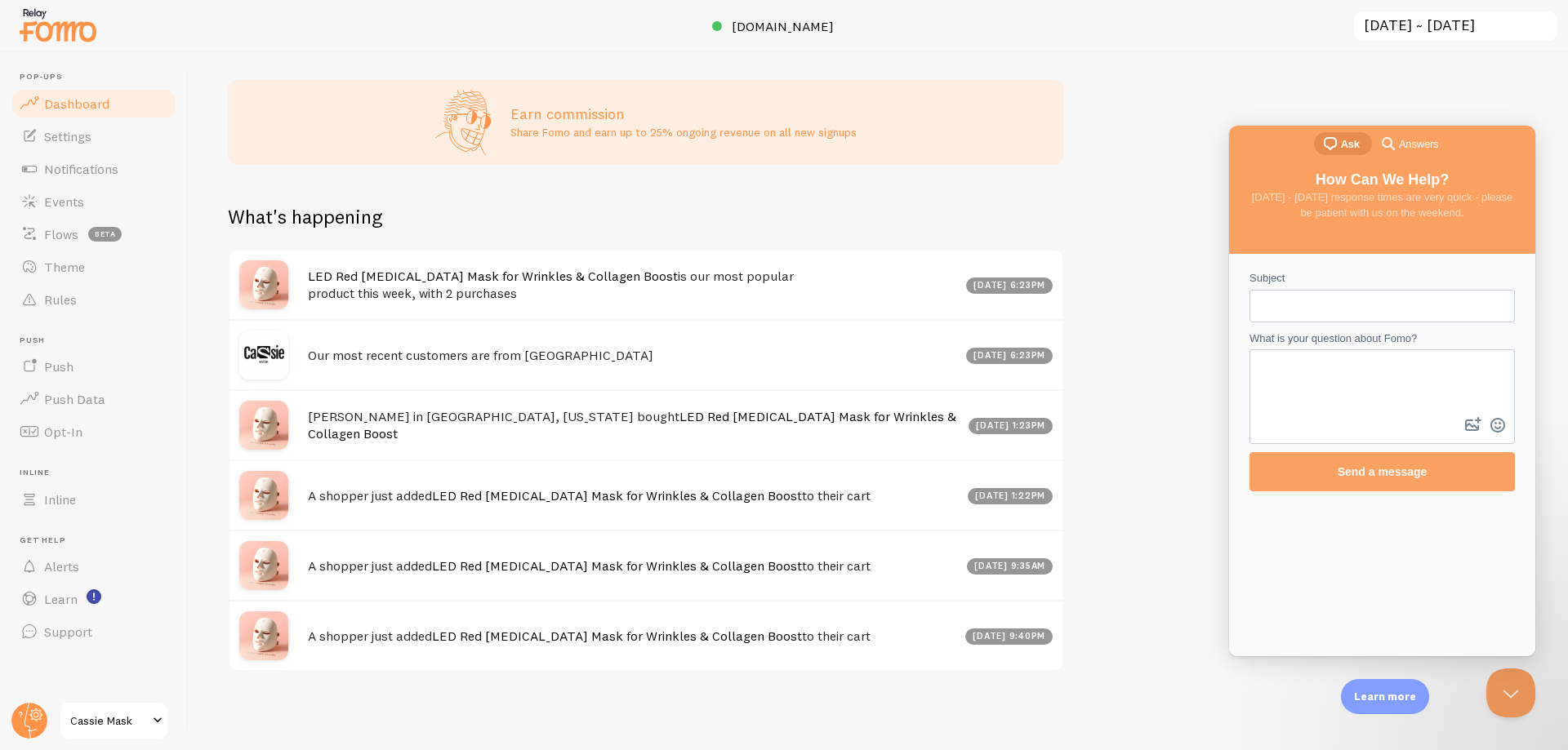
click at [1136, 310] on div "Impressions 635 Quantity of notifications shown Clicks 1 Traffic from clicks on…" at bounding box center [878, 401] width 1380 height 698
